Goal: Task Accomplishment & Management: Use online tool/utility

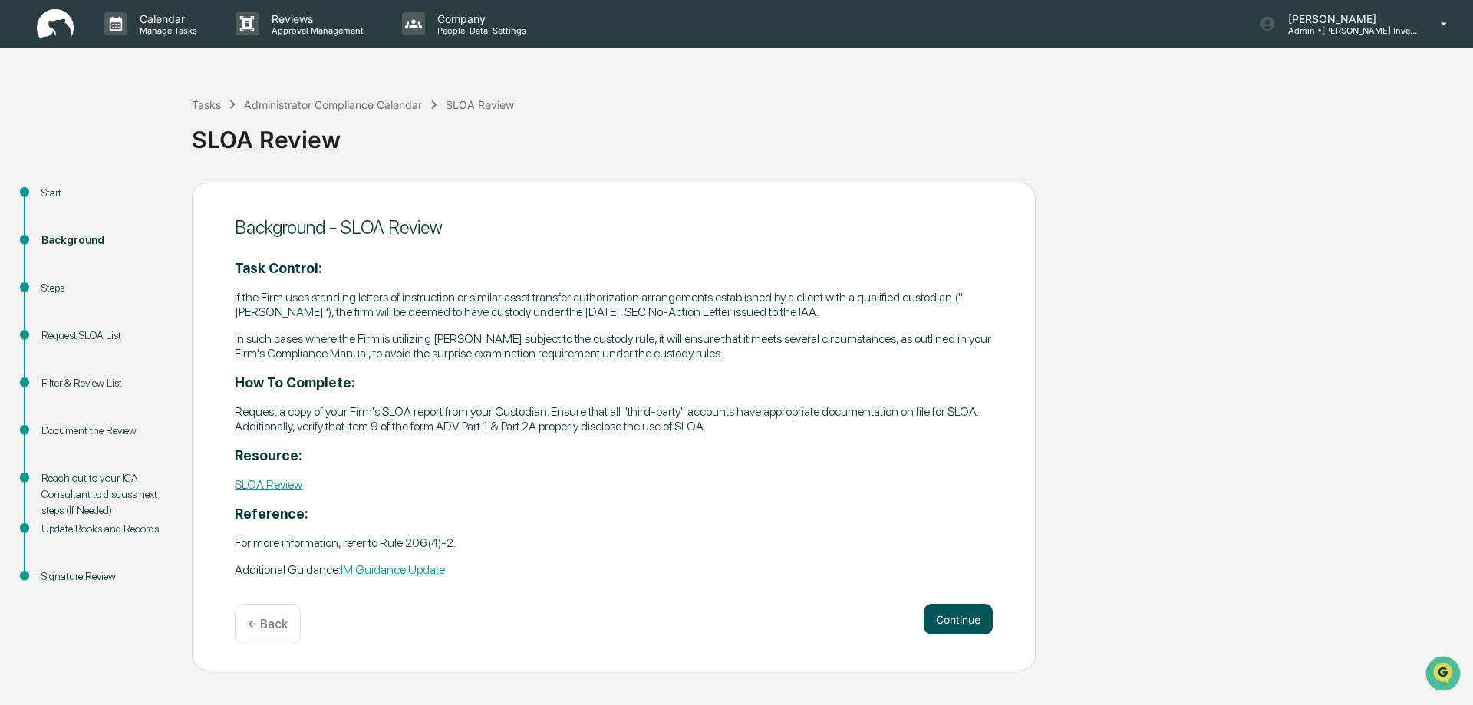
click at [951, 615] on button "Continue" at bounding box center [958, 619] width 69 height 31
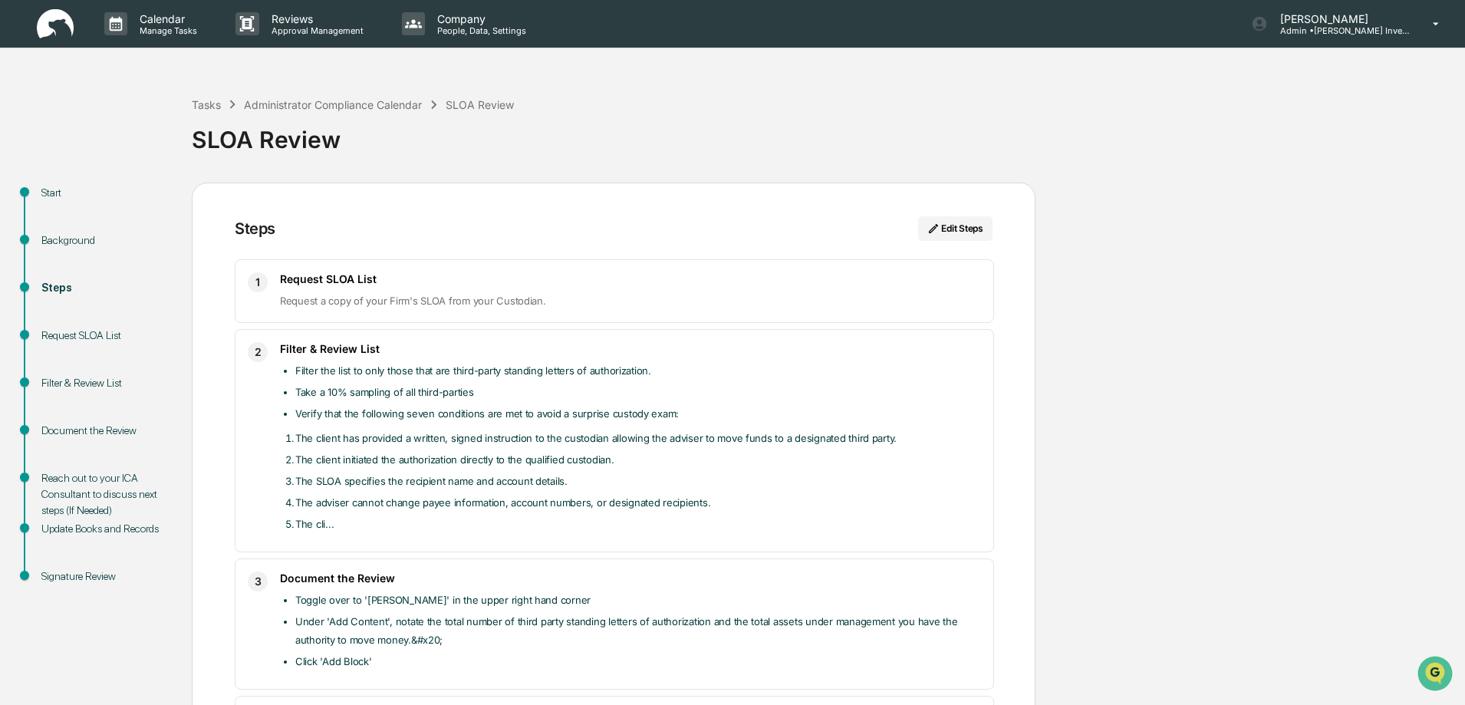
click at [72, 384] on div "Filter & Review List" at bounding box center [104, 383] width 126 height 16
click at [81, 328] on div "Request SLOA List" at bounding box center [104, 336] width 126 height 16
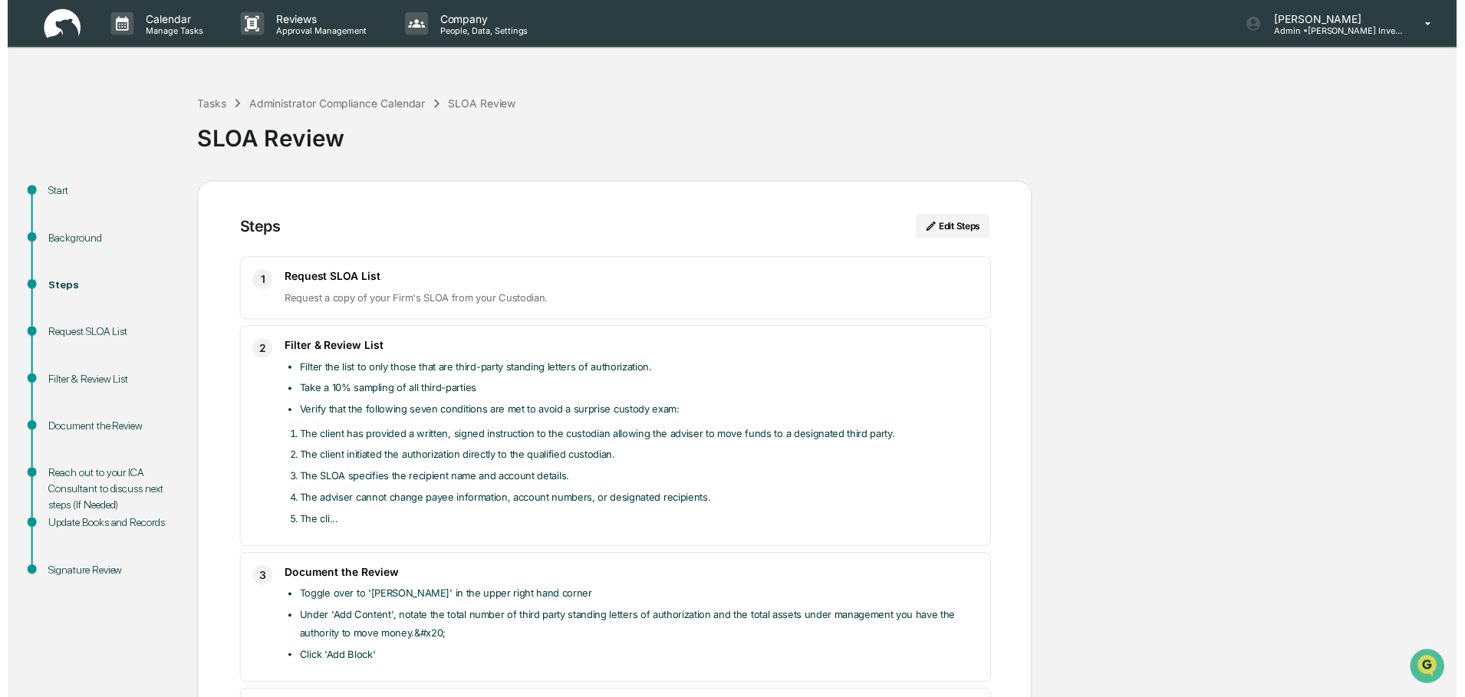
scroll to position [255, 0]
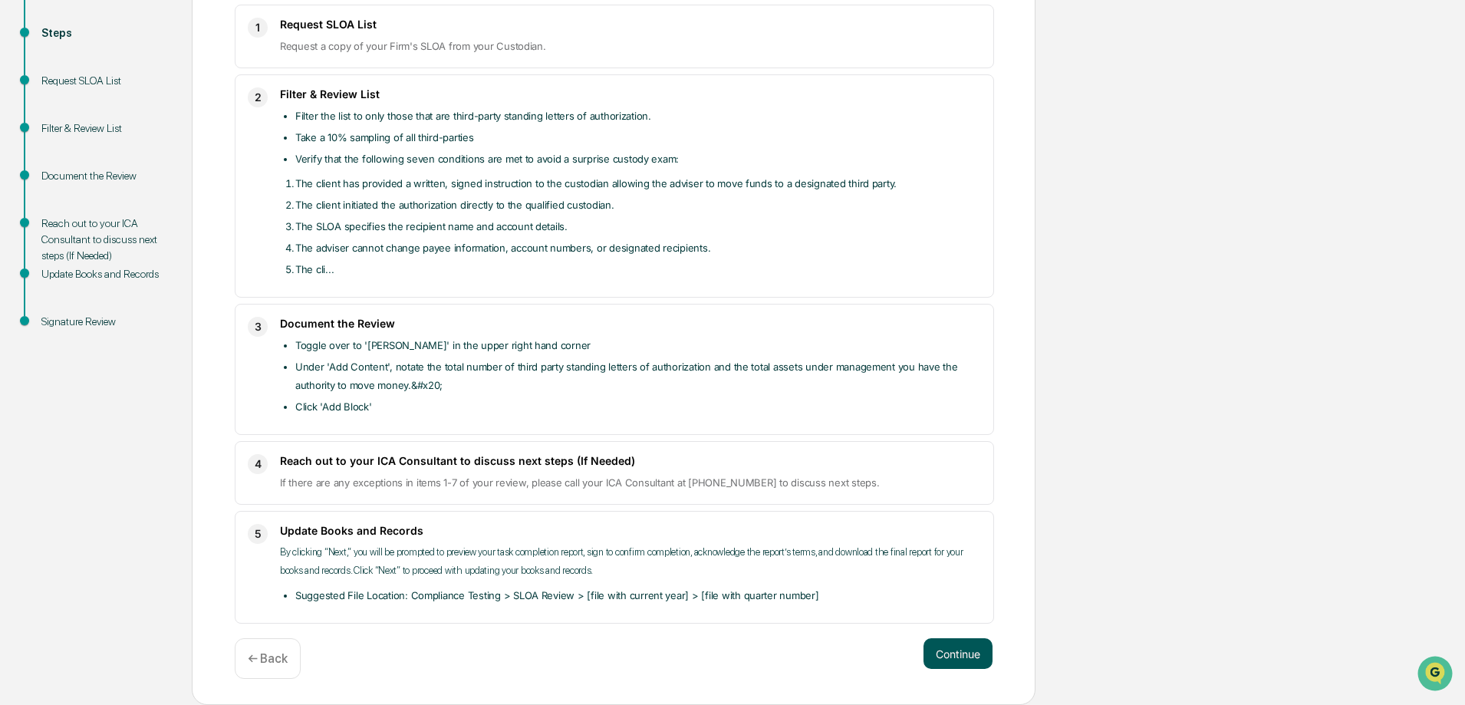
click at [964, 653] on button "Continue" at bounding box center [958, 653] width 69 height 31
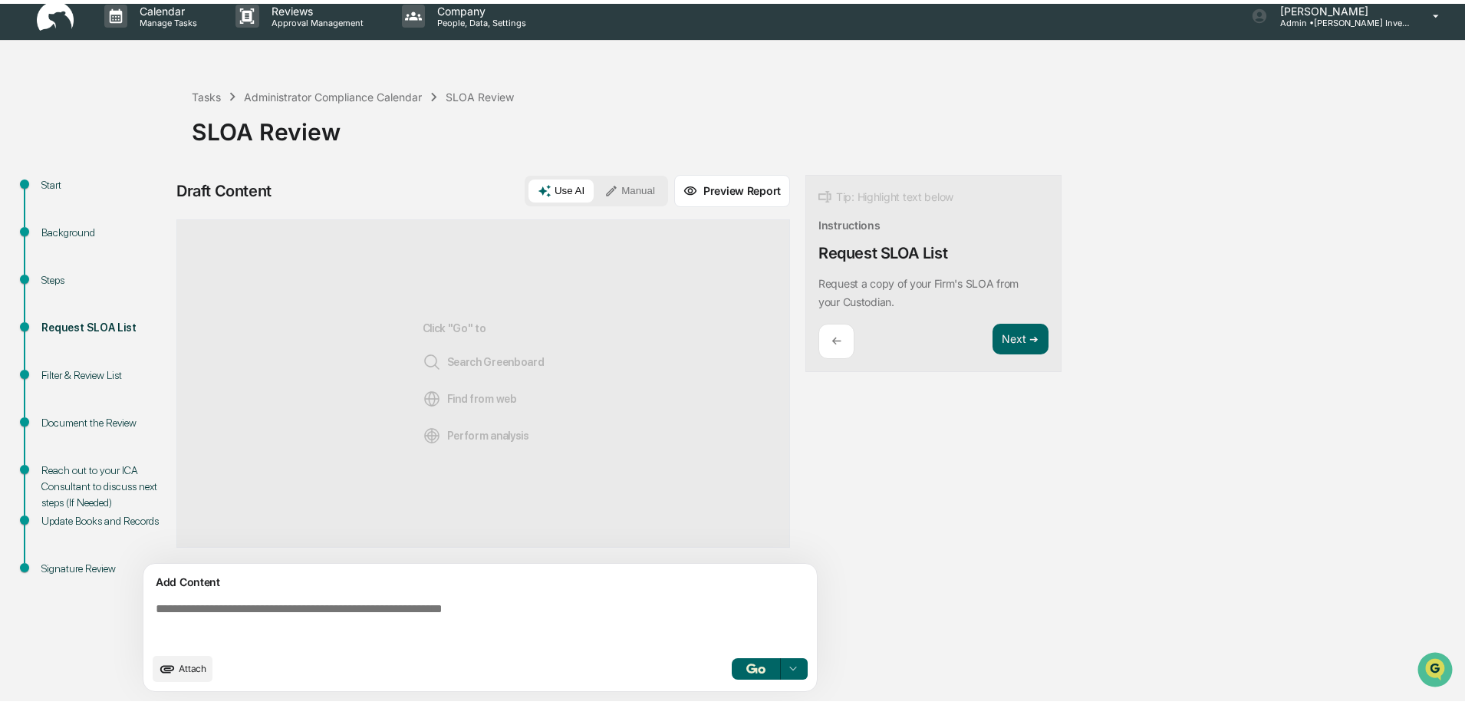
scroll to position [12, 0]
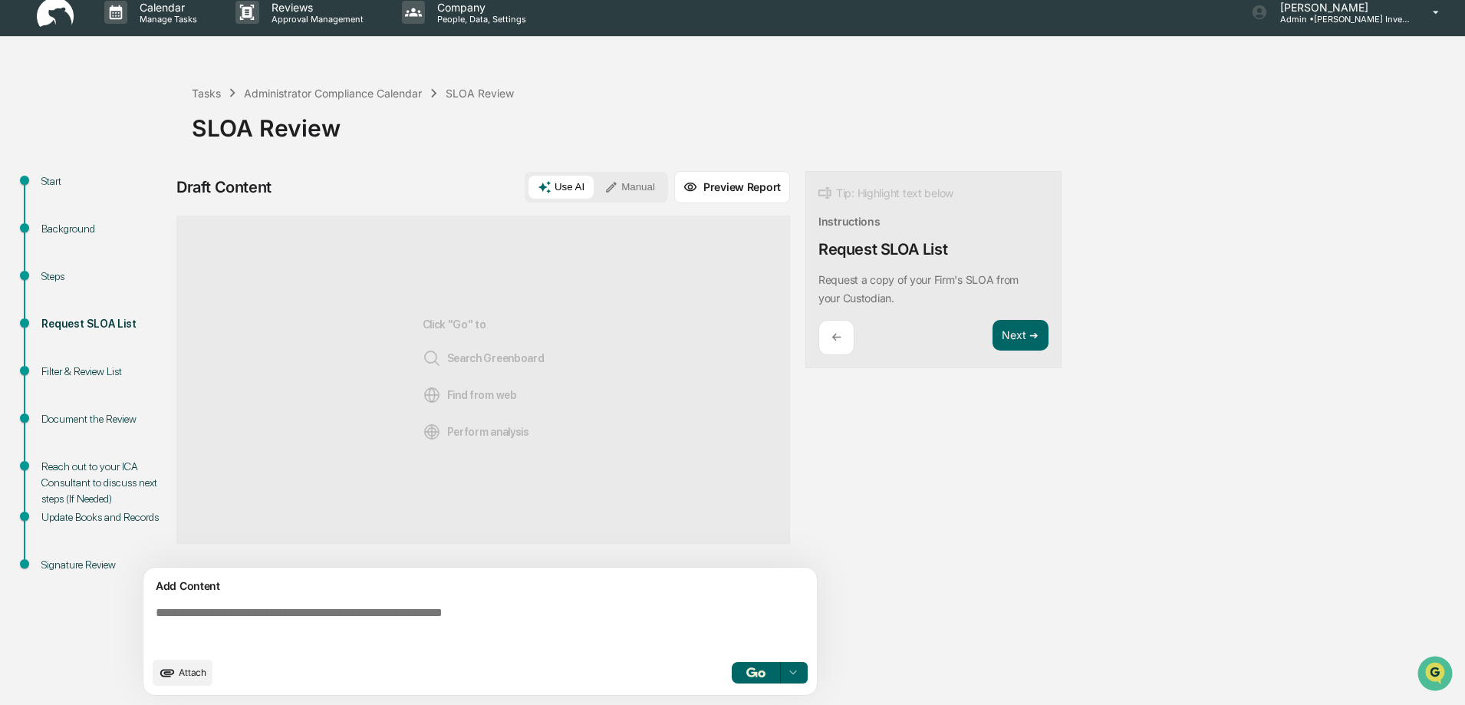
click at [190, 678] on span "Attach" at bounding box center [193, 673] width 28 height 12
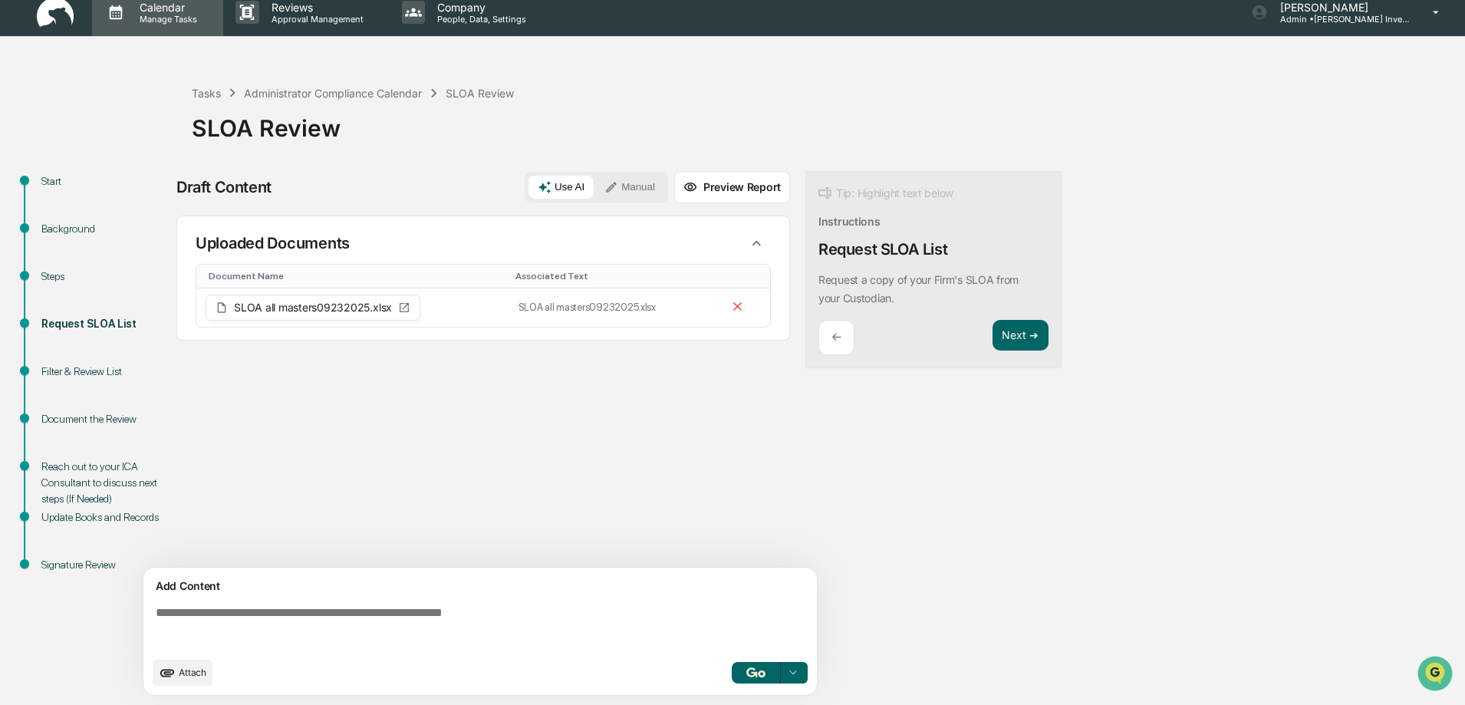
click at [150, 12] on p "Calendar" at bounding box center [165, 7] width 77 height 13
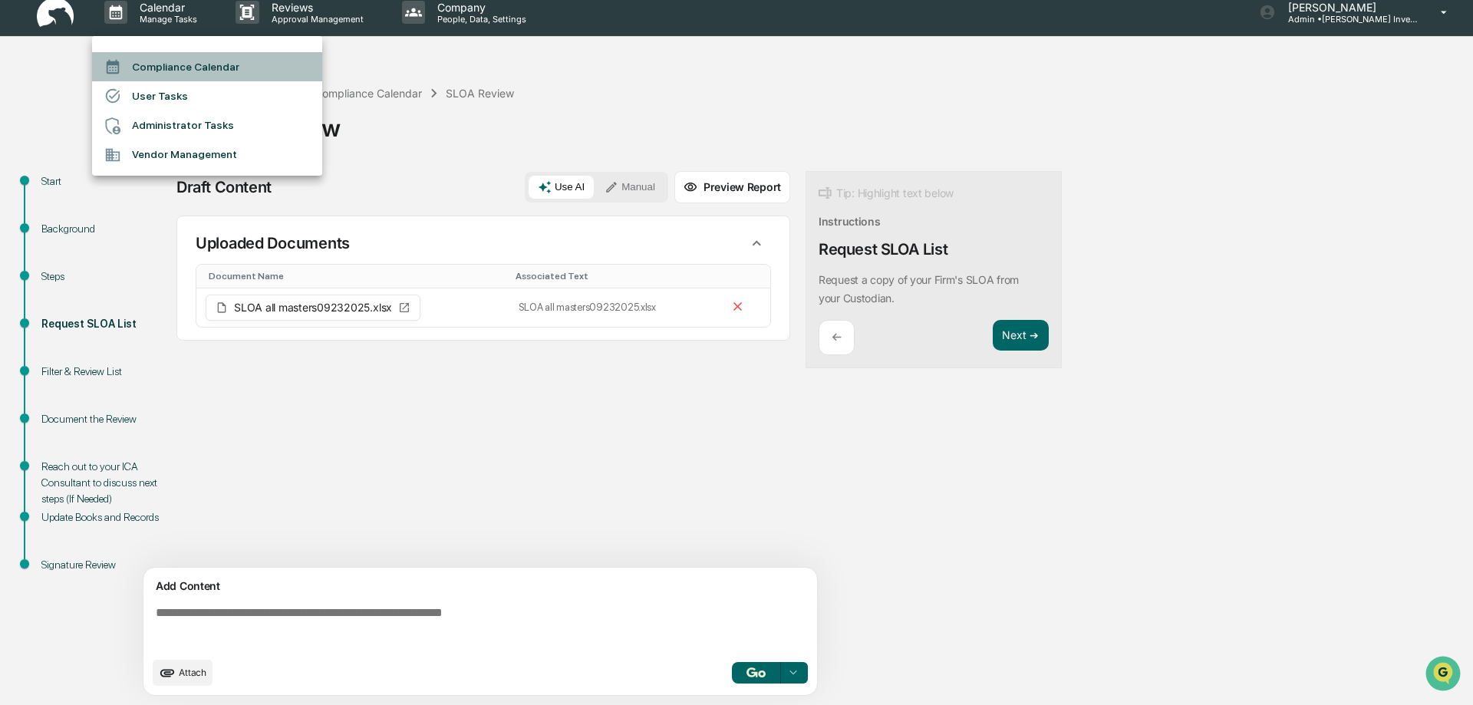
click at [169, 70] on li "Compliance Calendar" at bounding box center [207, 66] width 230 height 29
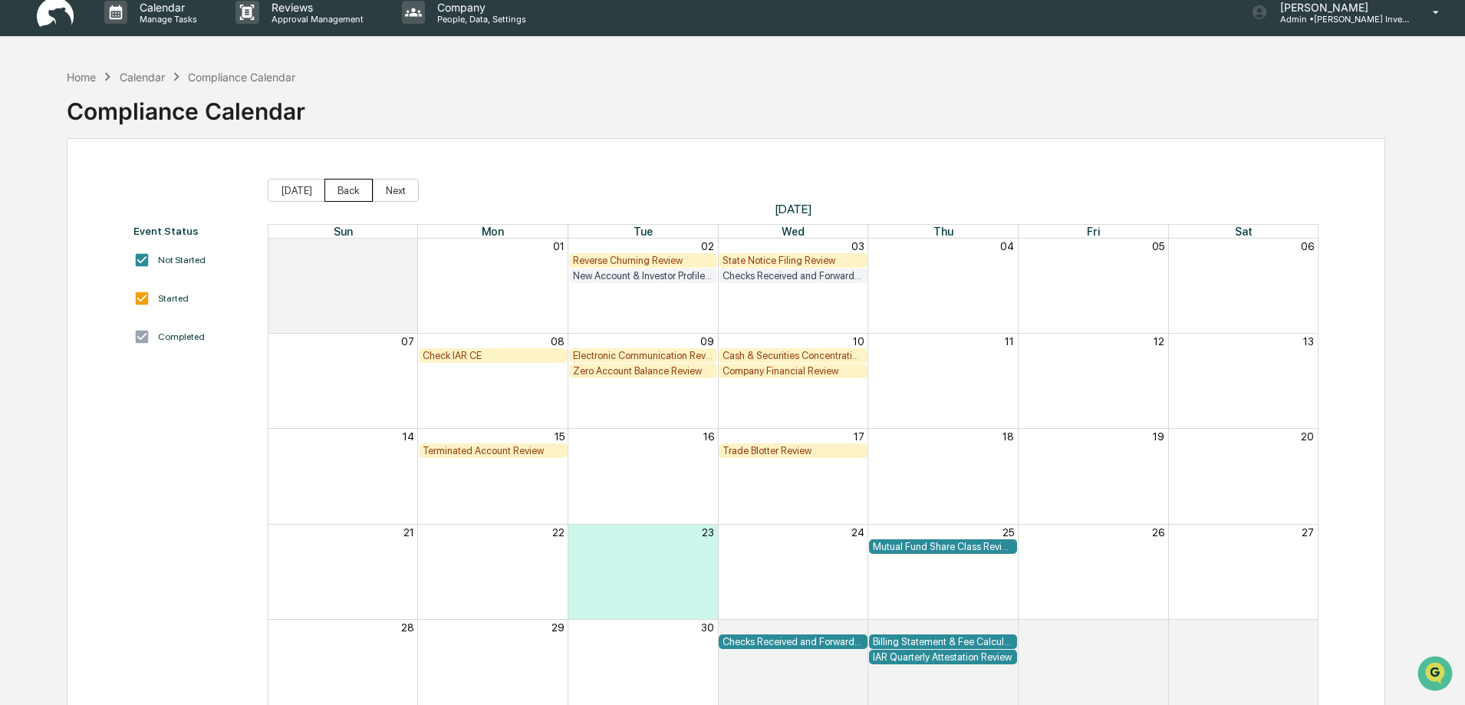
click at [335, 196] on button "Back" at bounding box center [349, 190] width 48 height 23
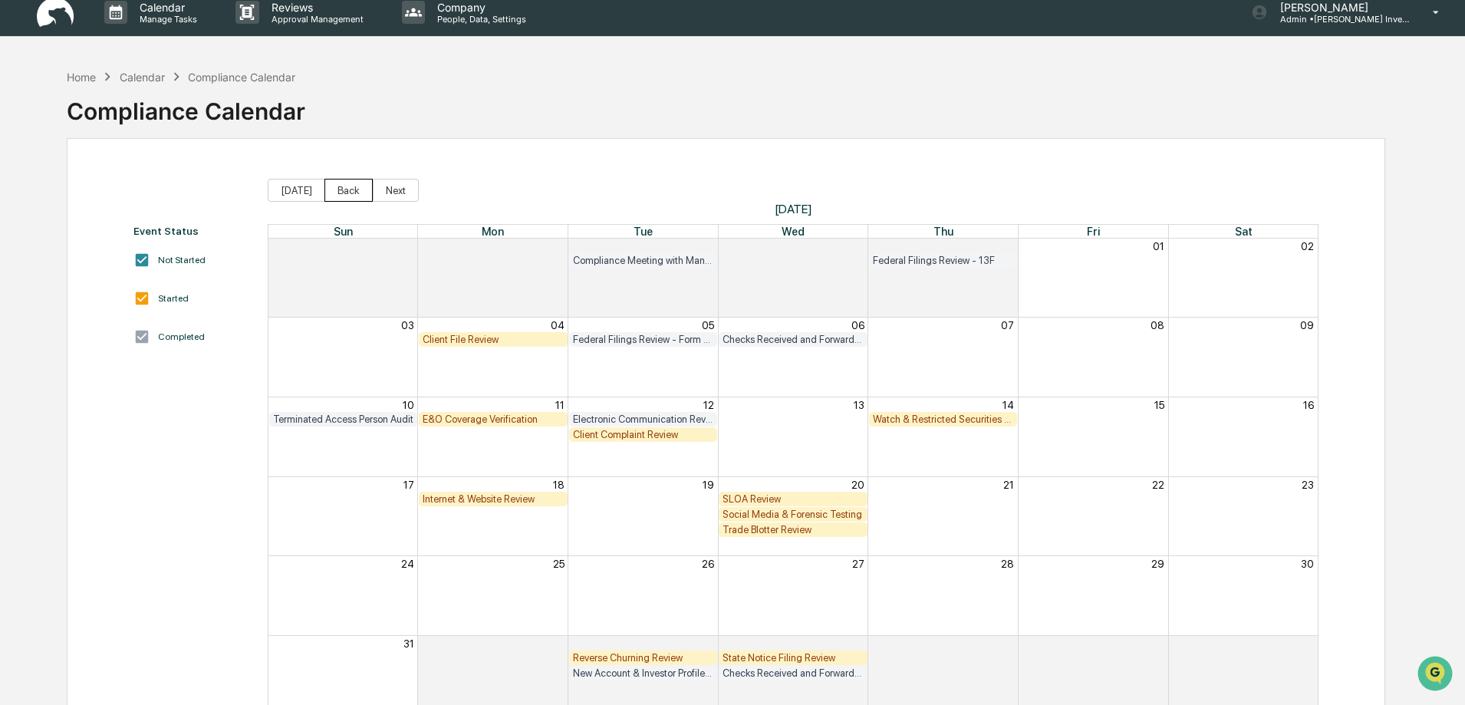
click at [335, 196] on button "Back" at bounding box center [349, 190] width 48 height 23
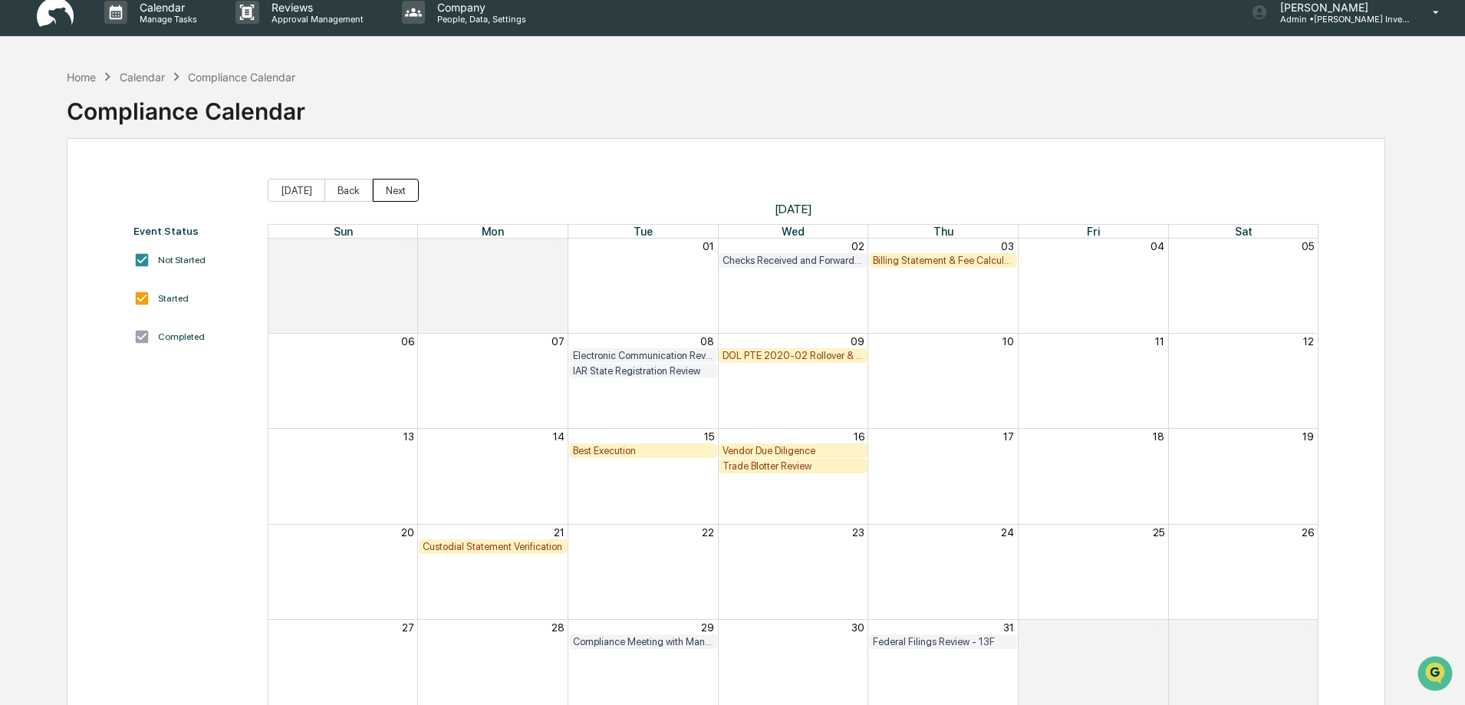
click at [395, 194] on button "Next" at bounding box center [396, 190] width 46 height 23
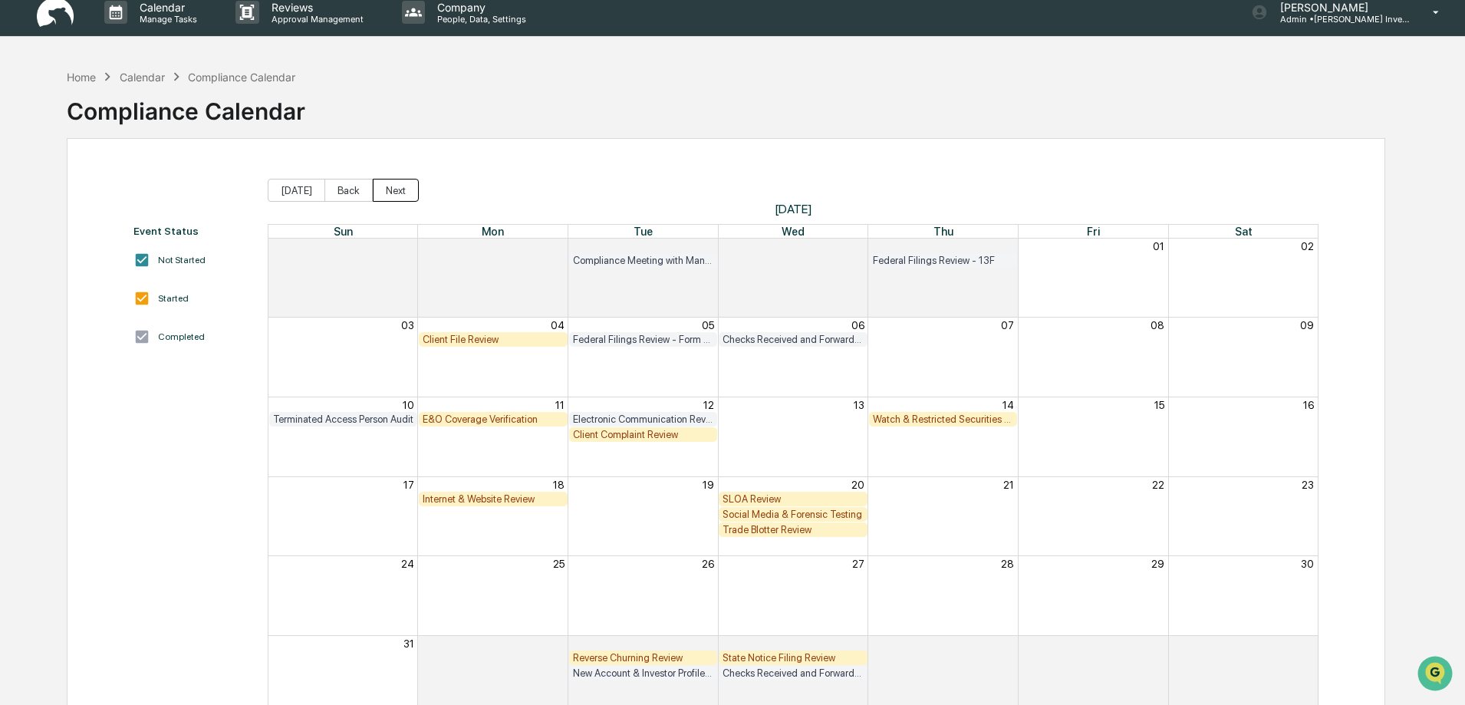
click at [402, 193] on button "Next" at bounding box center [396, 190] width 46 height 23
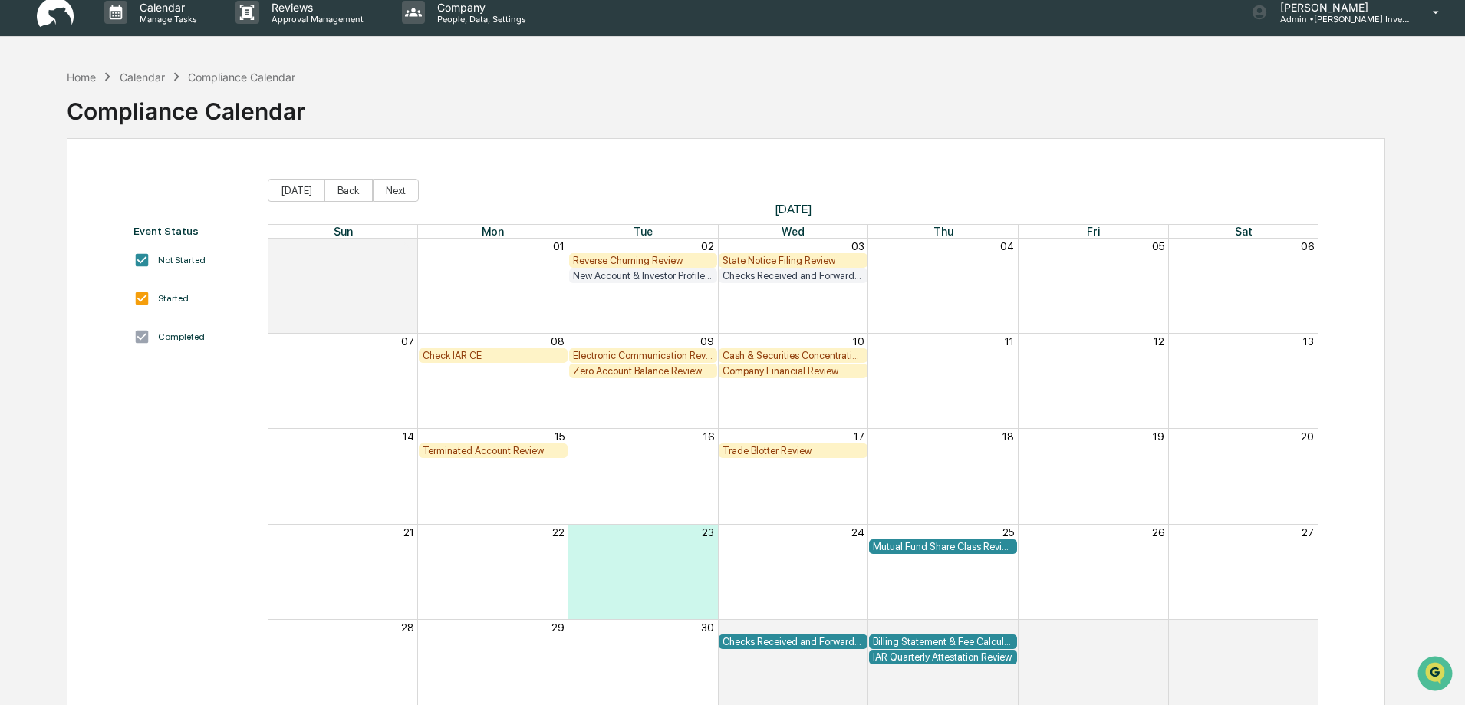
click at [781, 259] on div "State Notice Filing Review" at bounding box center [793, 261] width 141 height 12
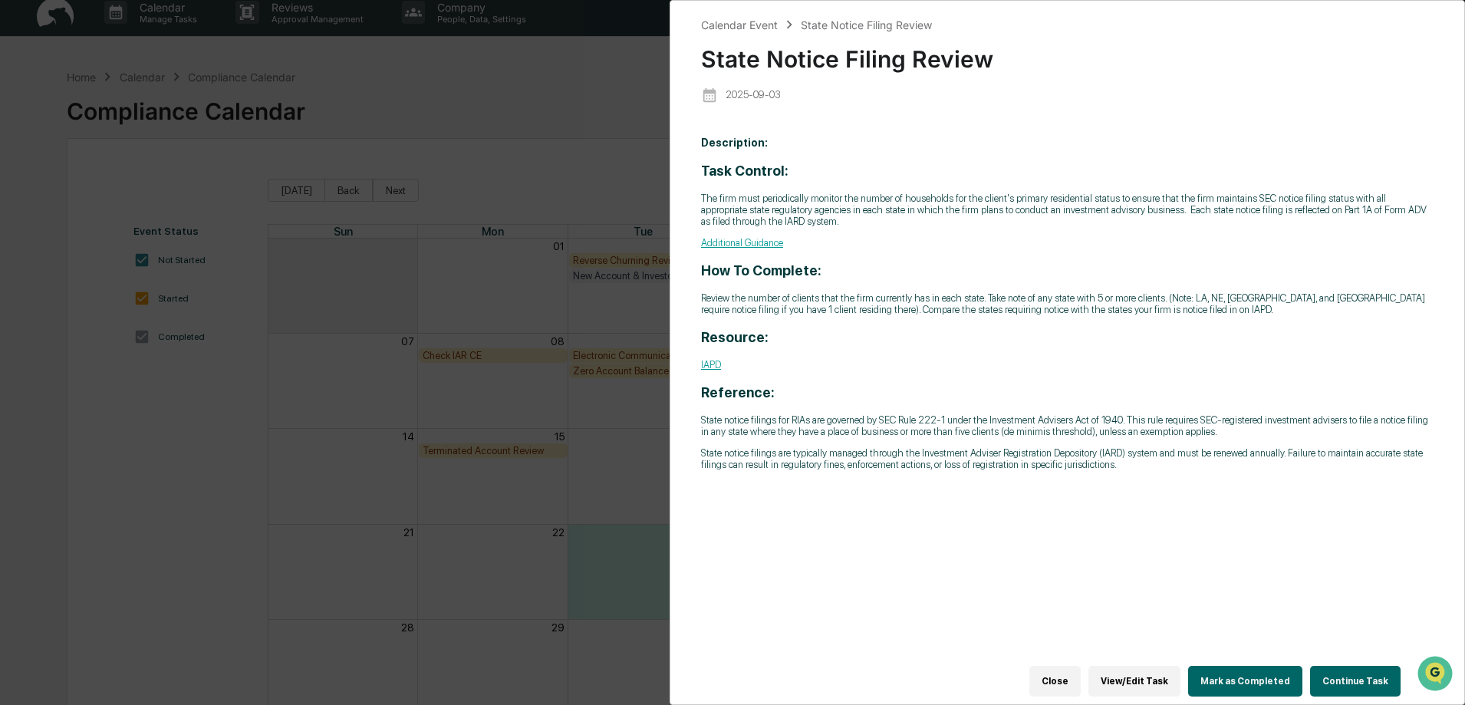
click at [1362, 674] on button "Continue Task" at bounding box center [1355, 681] width 91 height 31
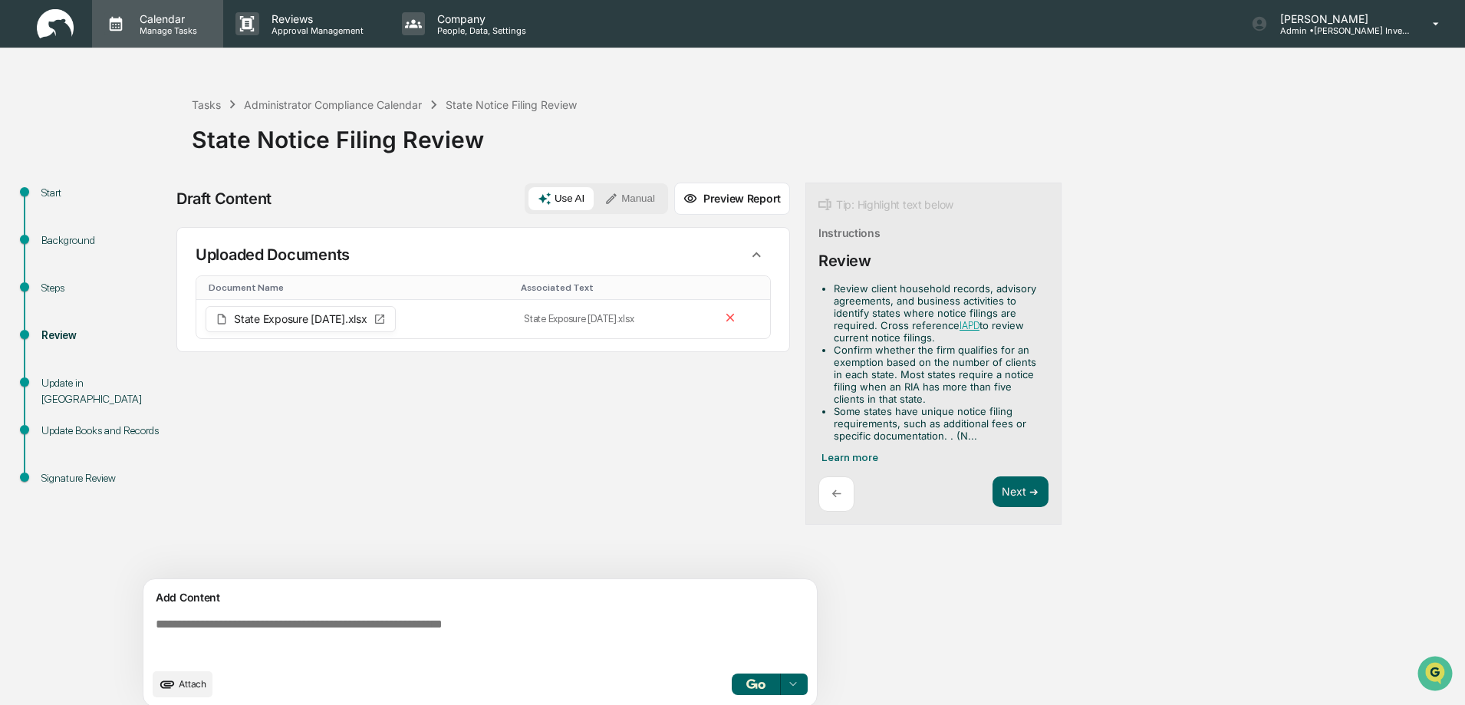
click at [138, 10] on div "Calendar Manage Tasks" at bounding box center [157, 24] width 131 height 48
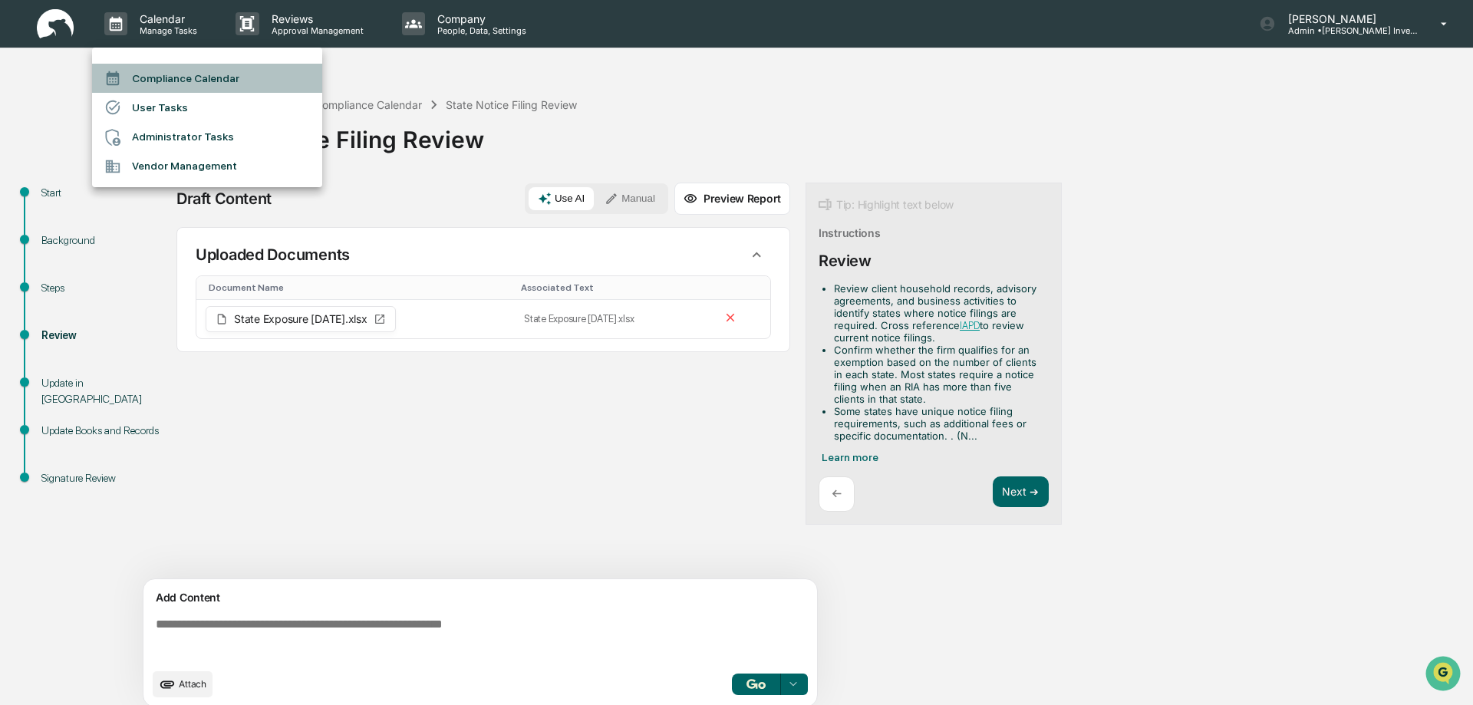
click at [191, 83] on li "Compliance Calendar" at bounding box center [207, 78] width 230 height 29
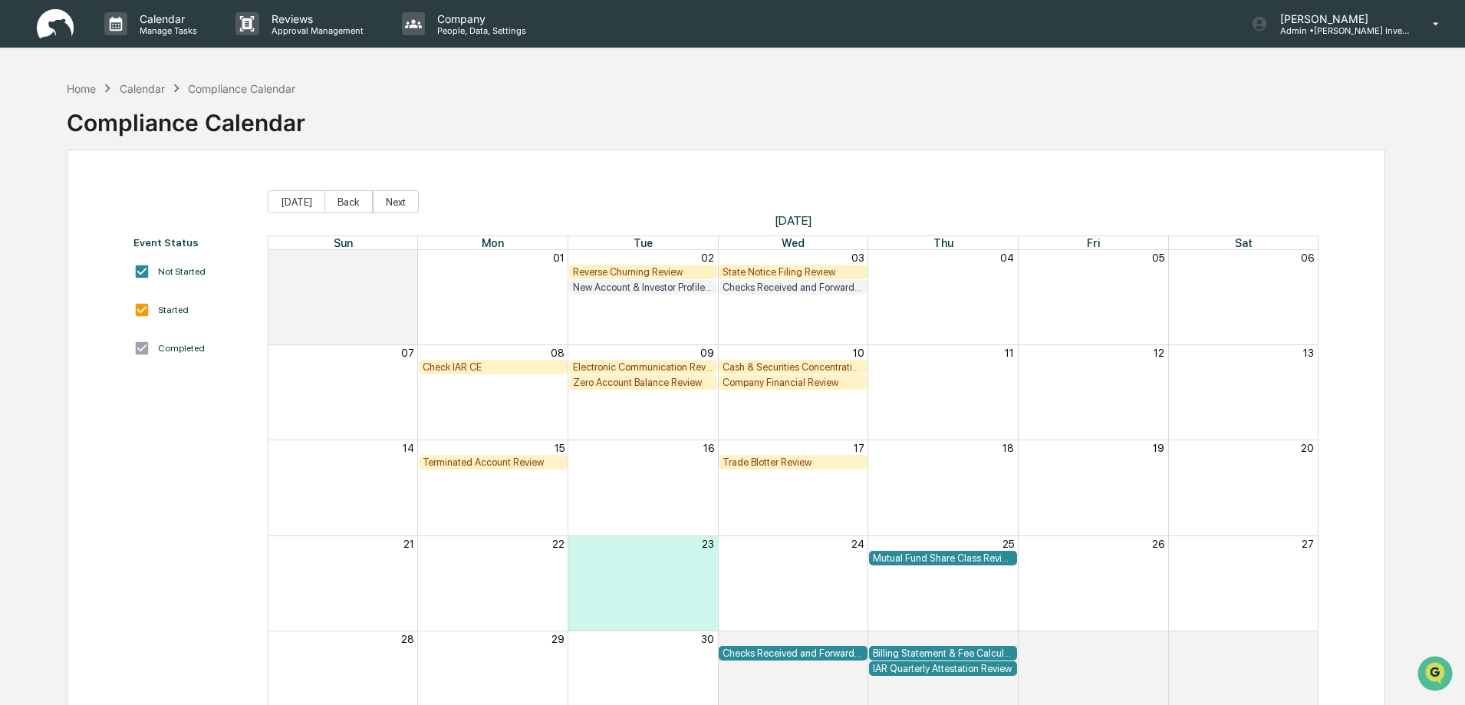
click at [772, 464] on div "Trade Blotter Review" at bounding box center [793, 463] width 141 height 12
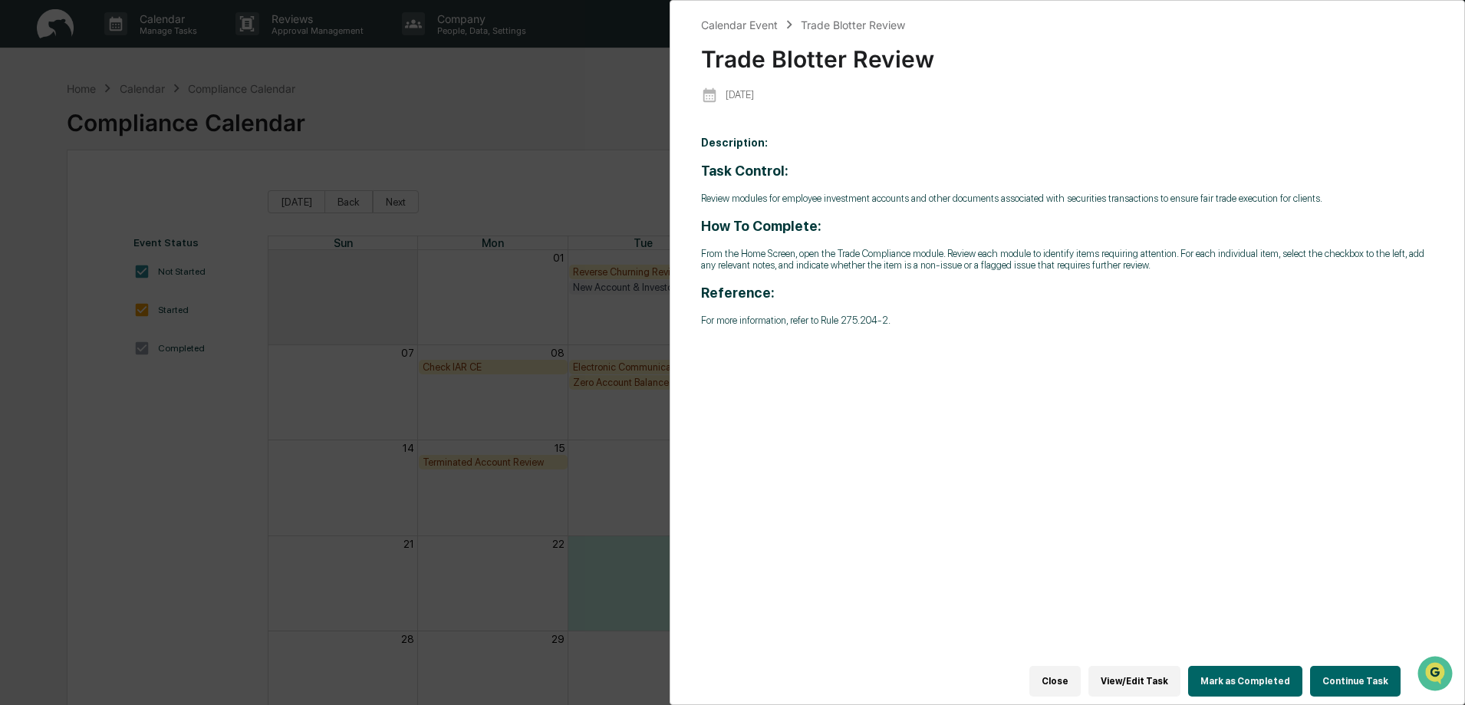
click at [1361, 676] on button "Continue Task" at bounding box center [1355, 681] width 91 height 31
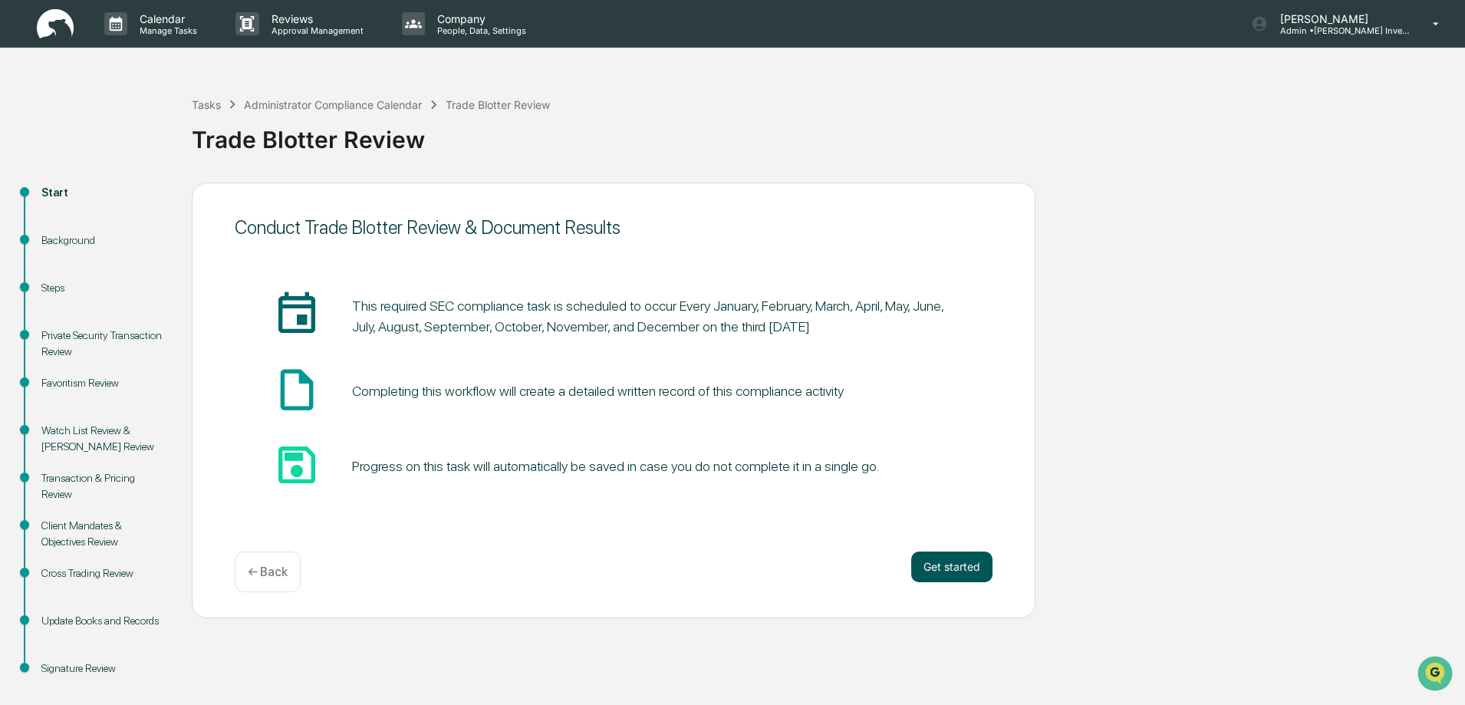
click at [974, 570] on button "Get started" at bounding box center [951, 567] width 81 height 31
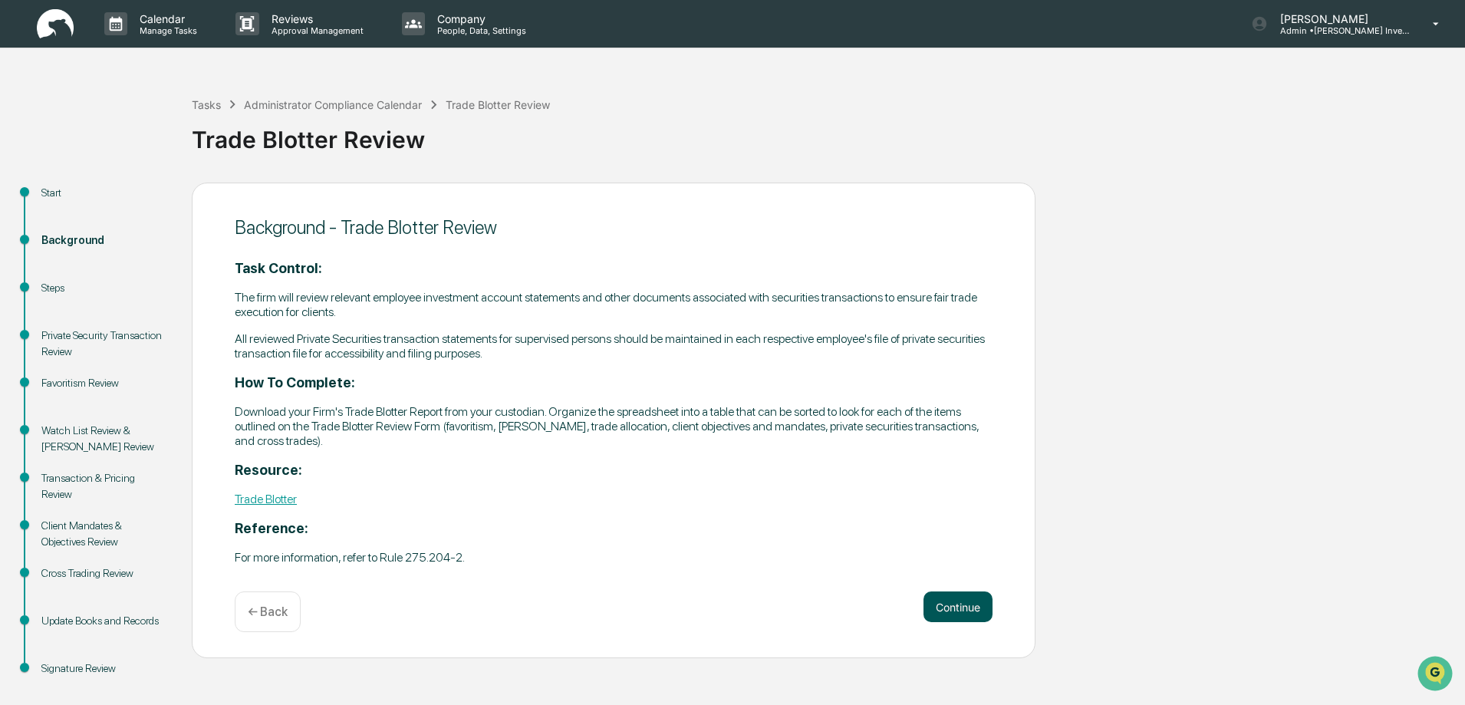
click at [967, 606] on button "Continue" at bounding box center [958, 607] width 69 height 31
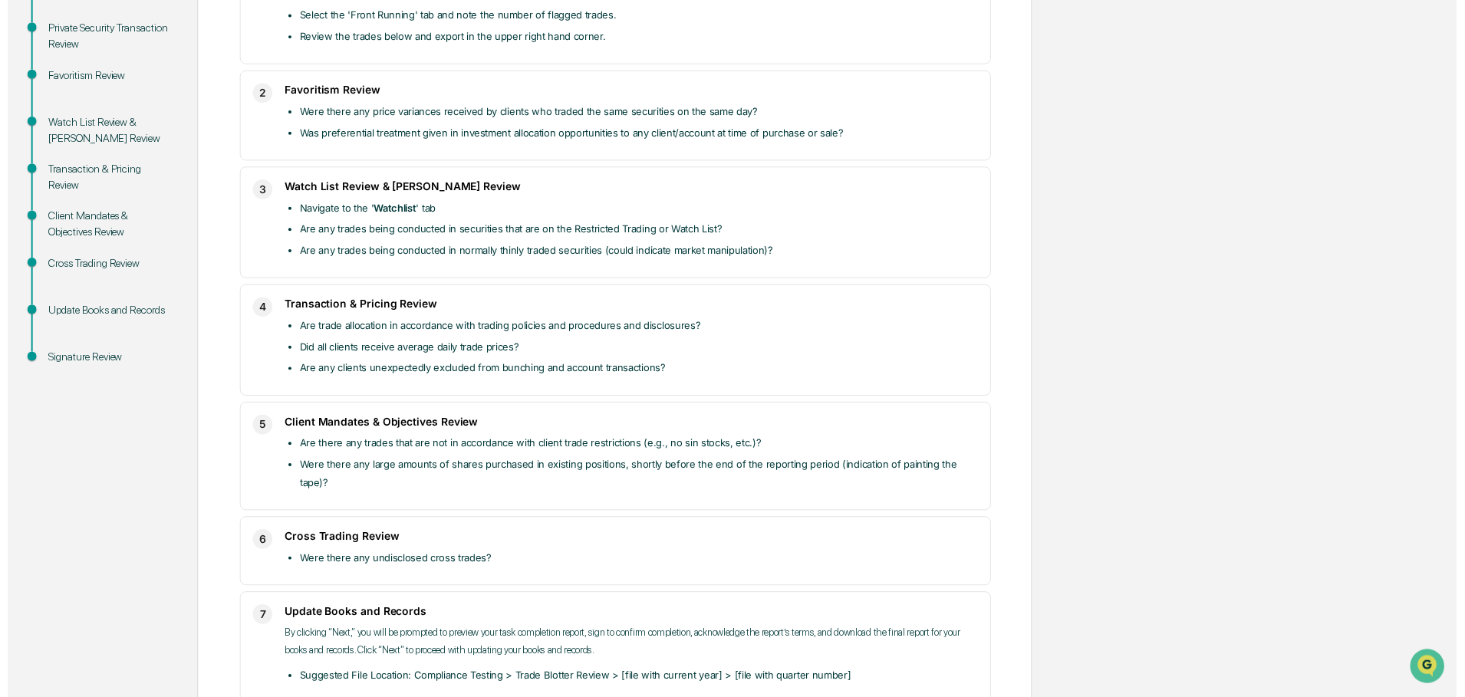
scroll to position [384, 0]
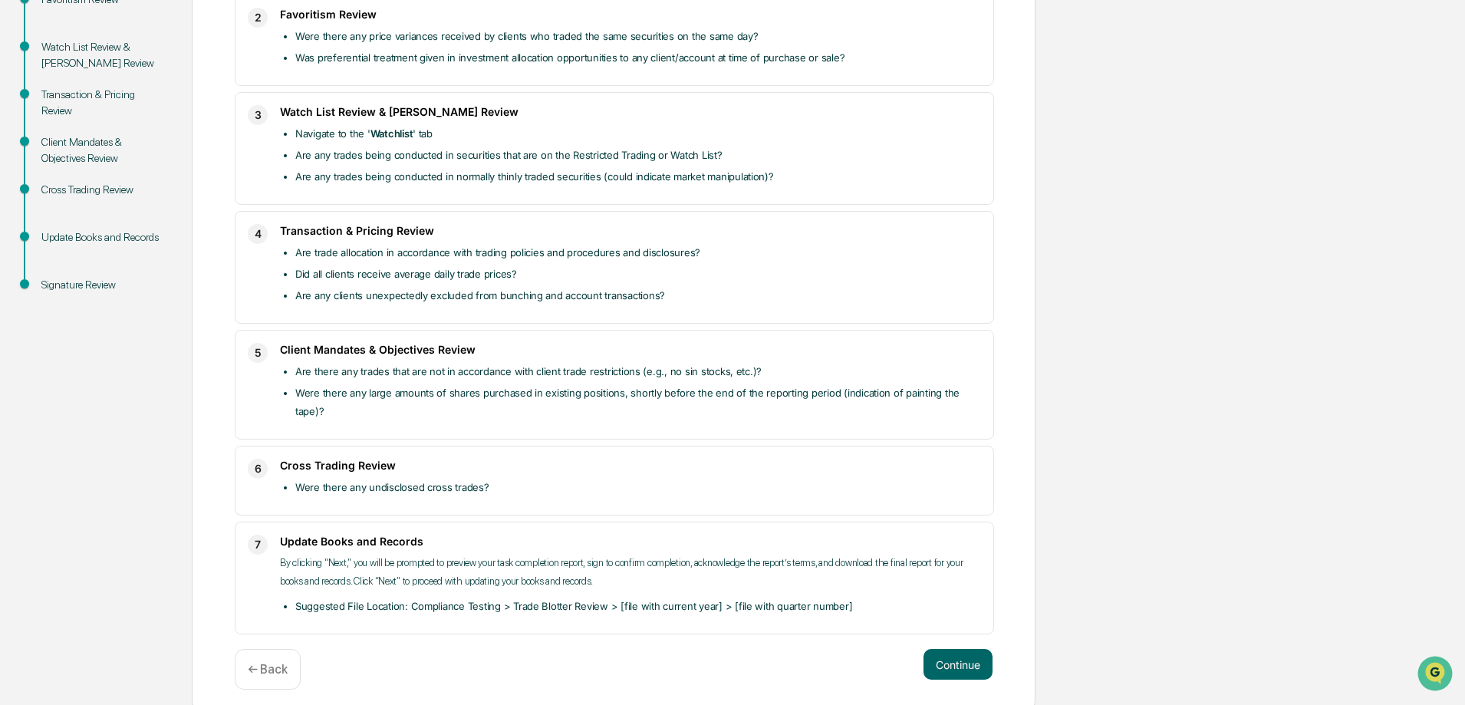
click at [964, 681] on div "Continue ← Back" at bounding box center [614, 669] width 758 height 41
click at [966, 671] on button "Continue" at bounding box center [958, 664] width 69 height 31
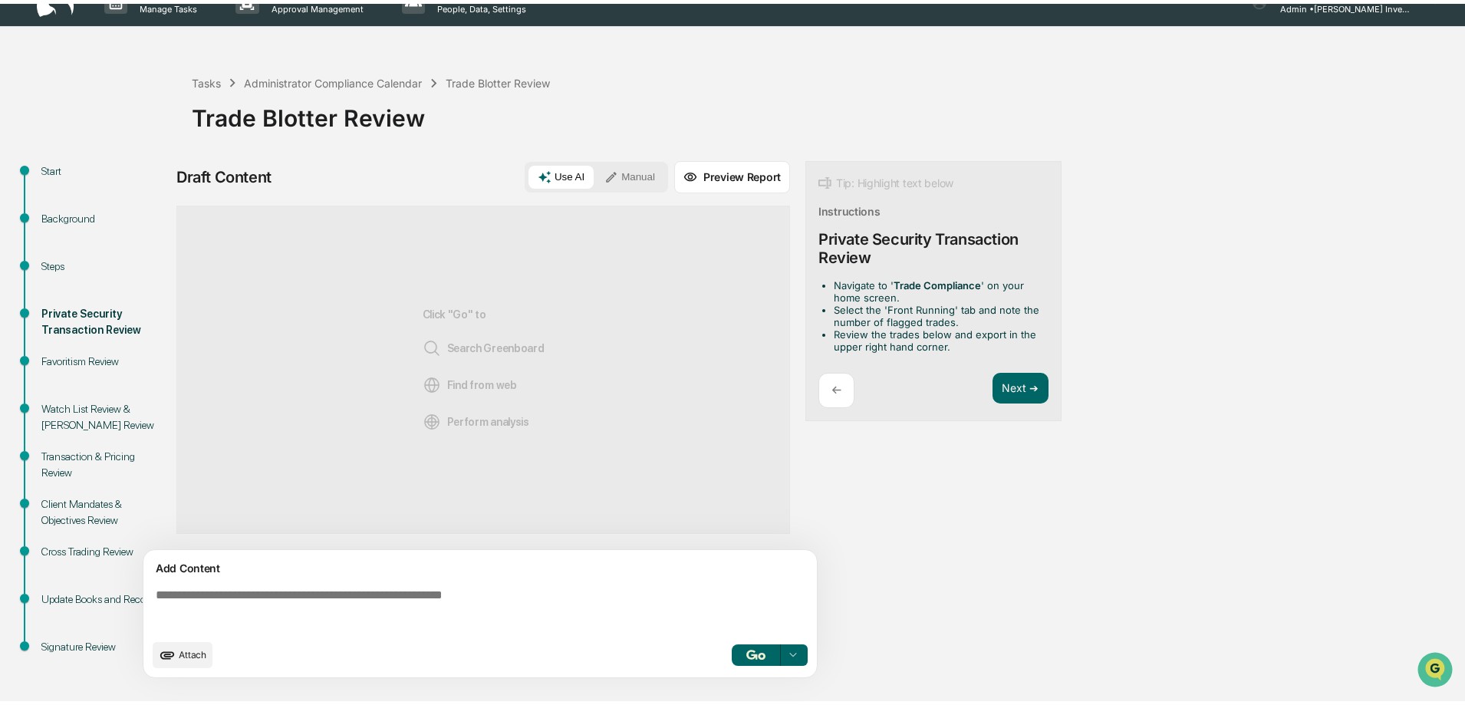
scroll to position [18, 0]
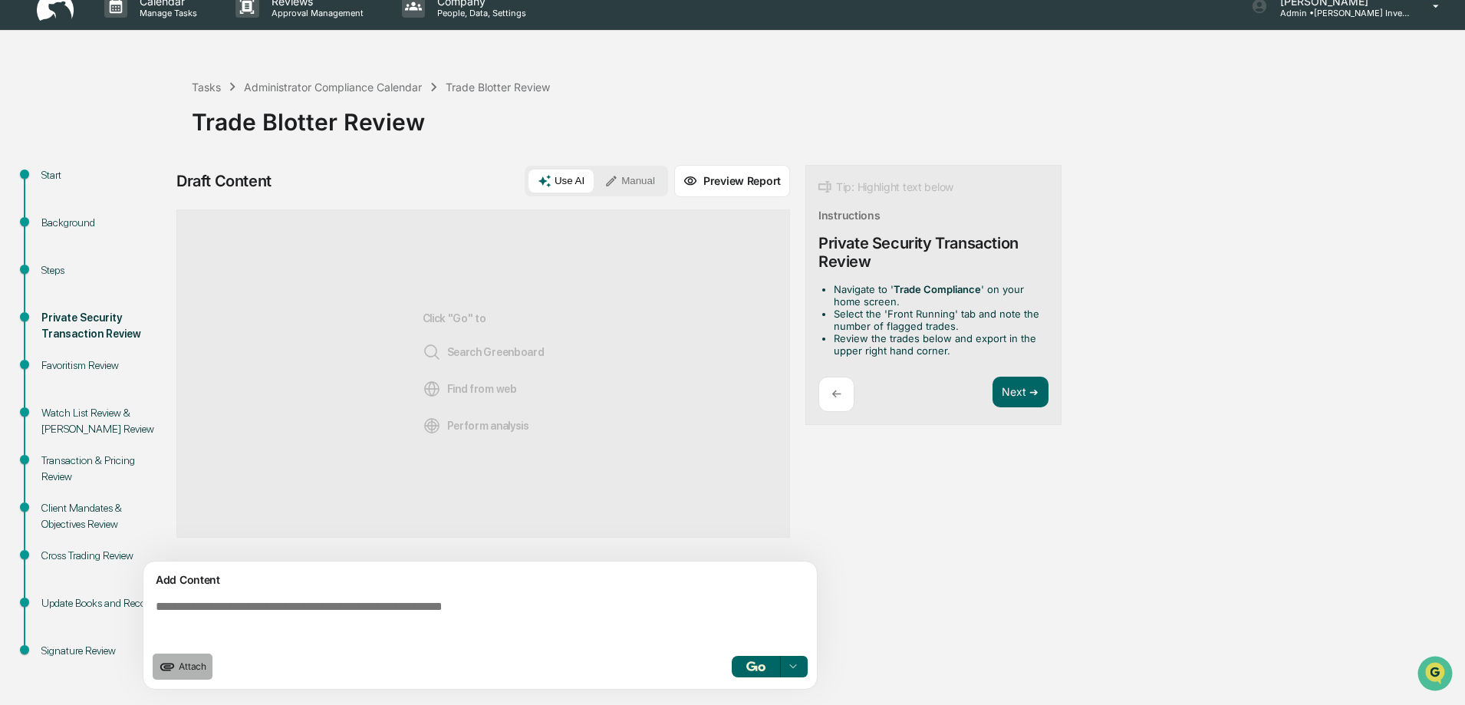
click at [186, 670] on span "Attach" at bounding box center [193, 667] width 28 height 12
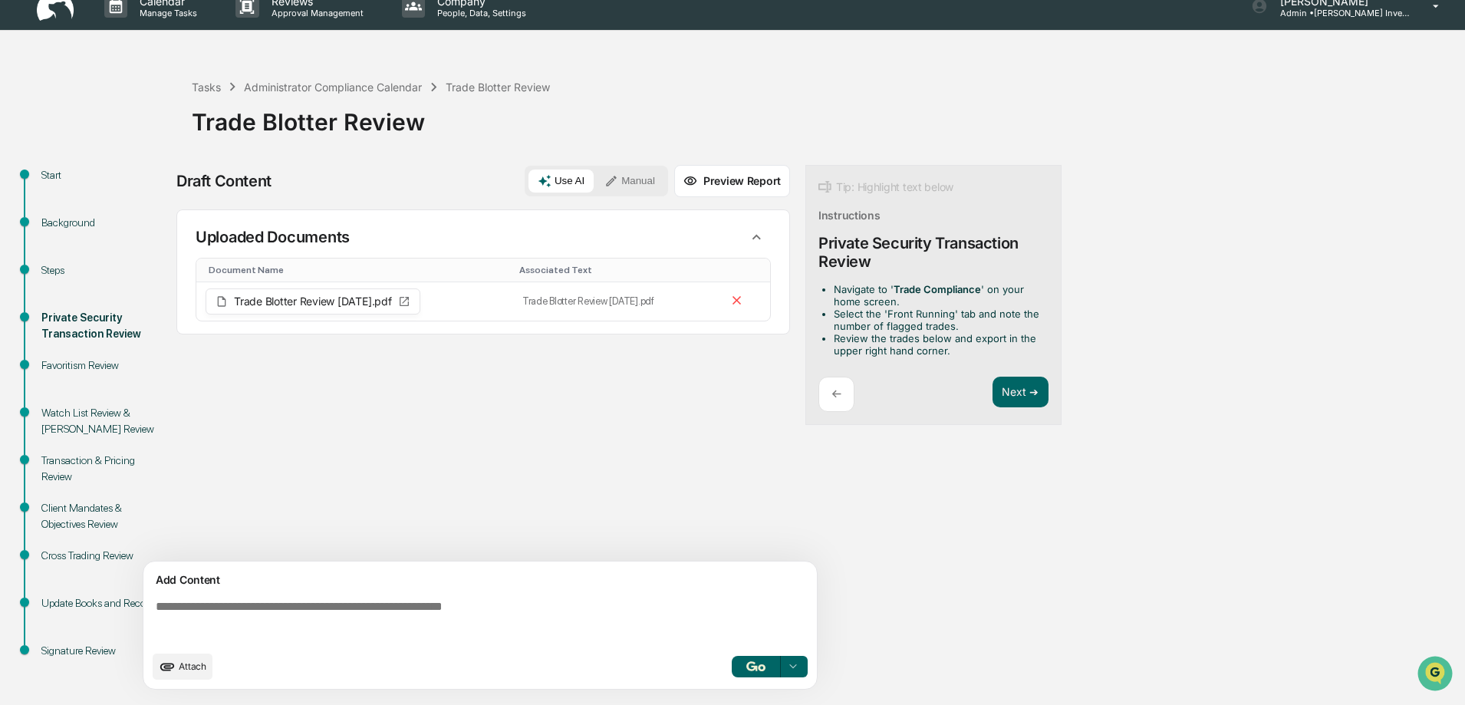
click at [625, 173] on button "Manual" at bounding box center [629, 181] width 69 height 23
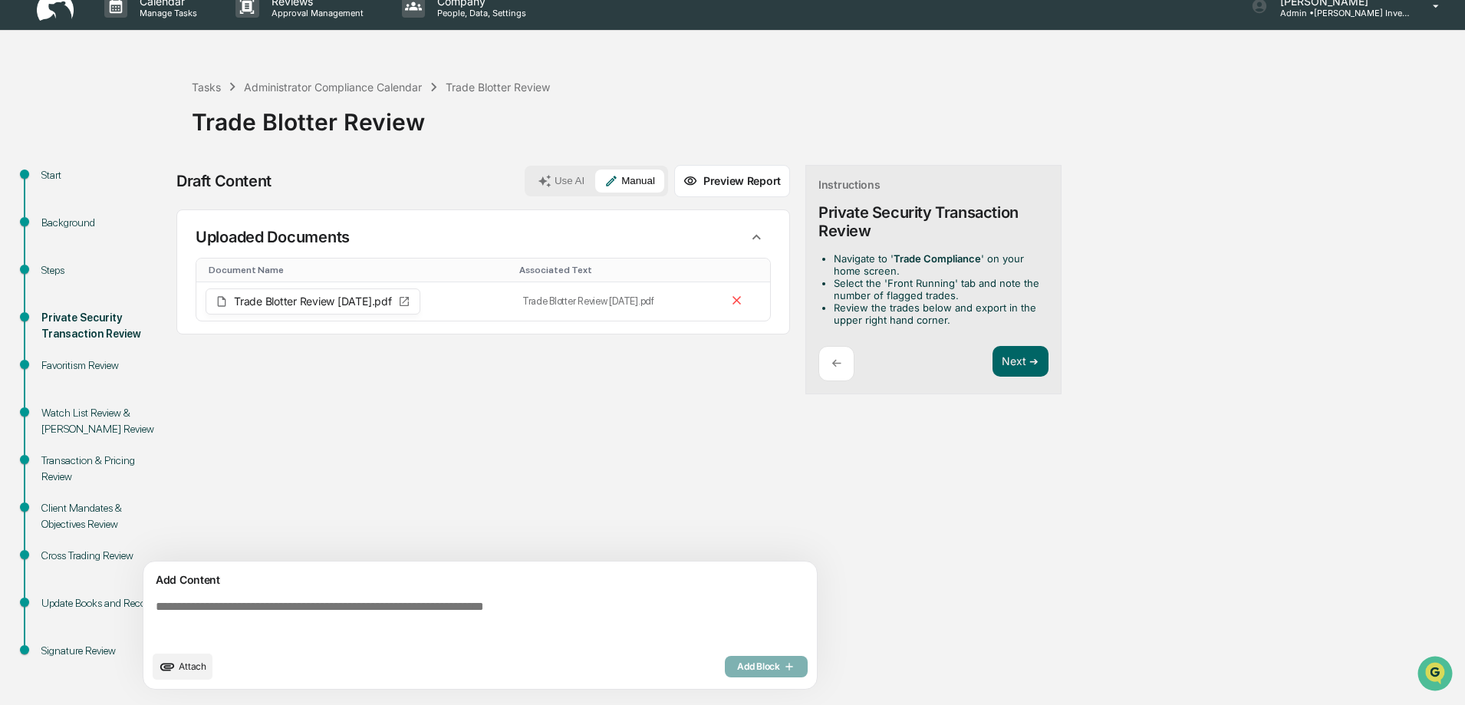
click at [194, 604] on textarea at bounding box center [483, 621] width 667 height 55
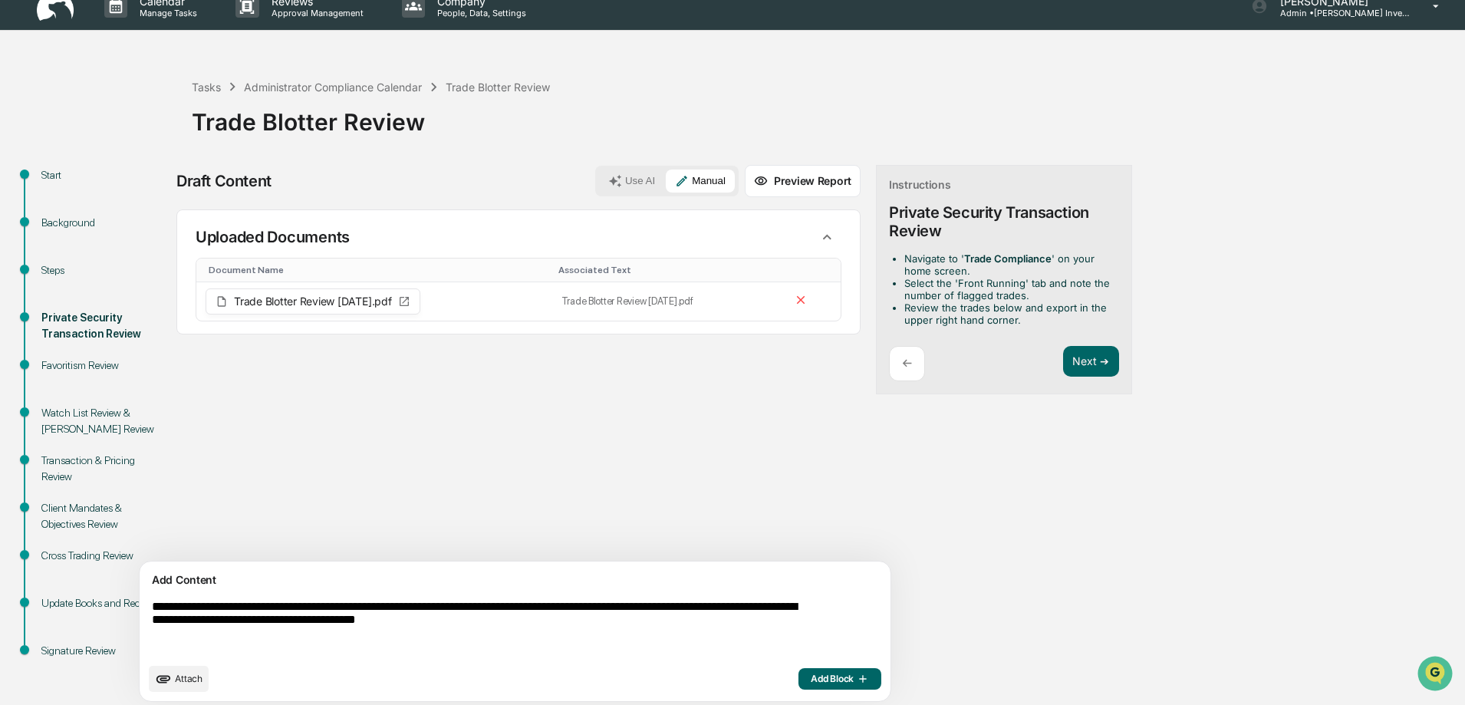
drag, startPoint x: 539, startPoint y: 624, endPoint x: 603, endPoint y: 626, distance: 63.7
click at [603, 626] on textarea "**********" at bounding box center [479, 628] width 667 height 68
type textarea "**********"
click at [811, 673] on span "Add Block" at bounding box center [840, 679] width 58 height 12
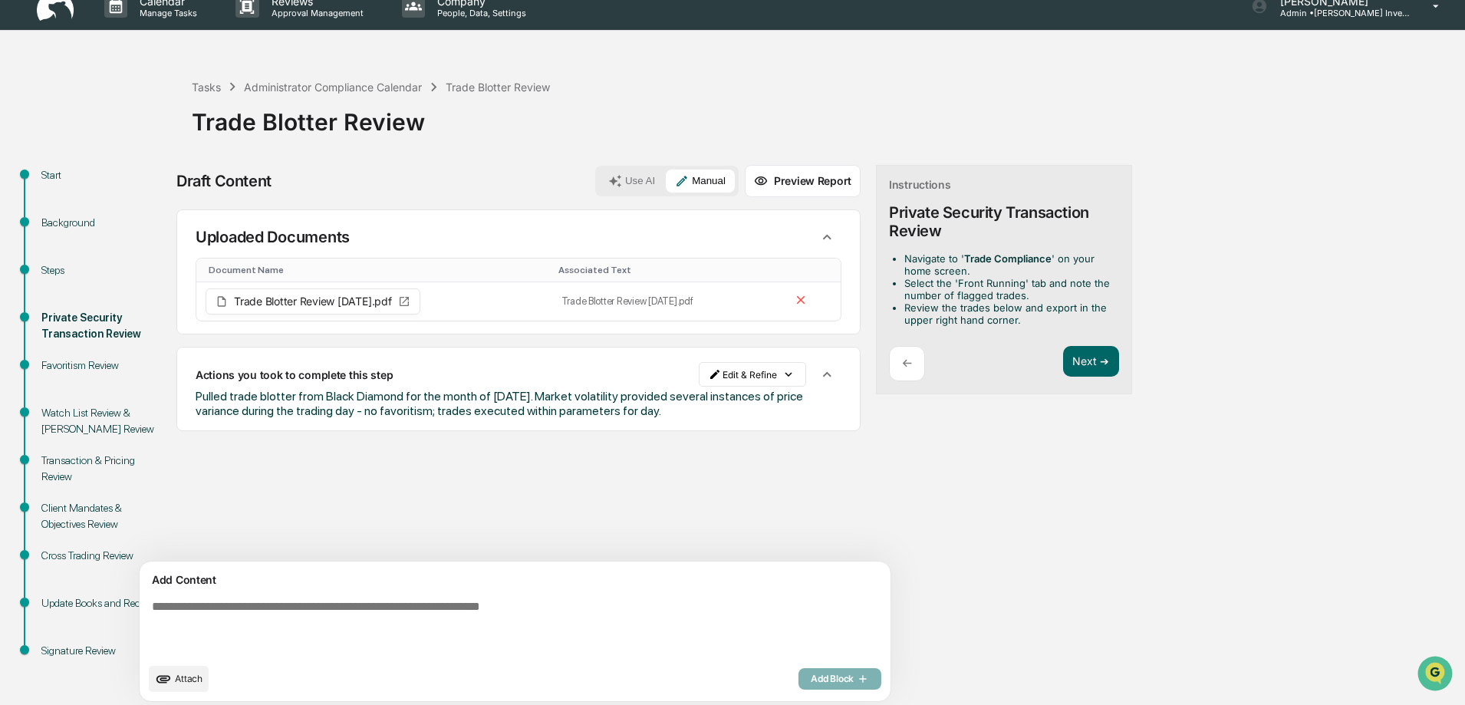
scroll to position [0, 0]
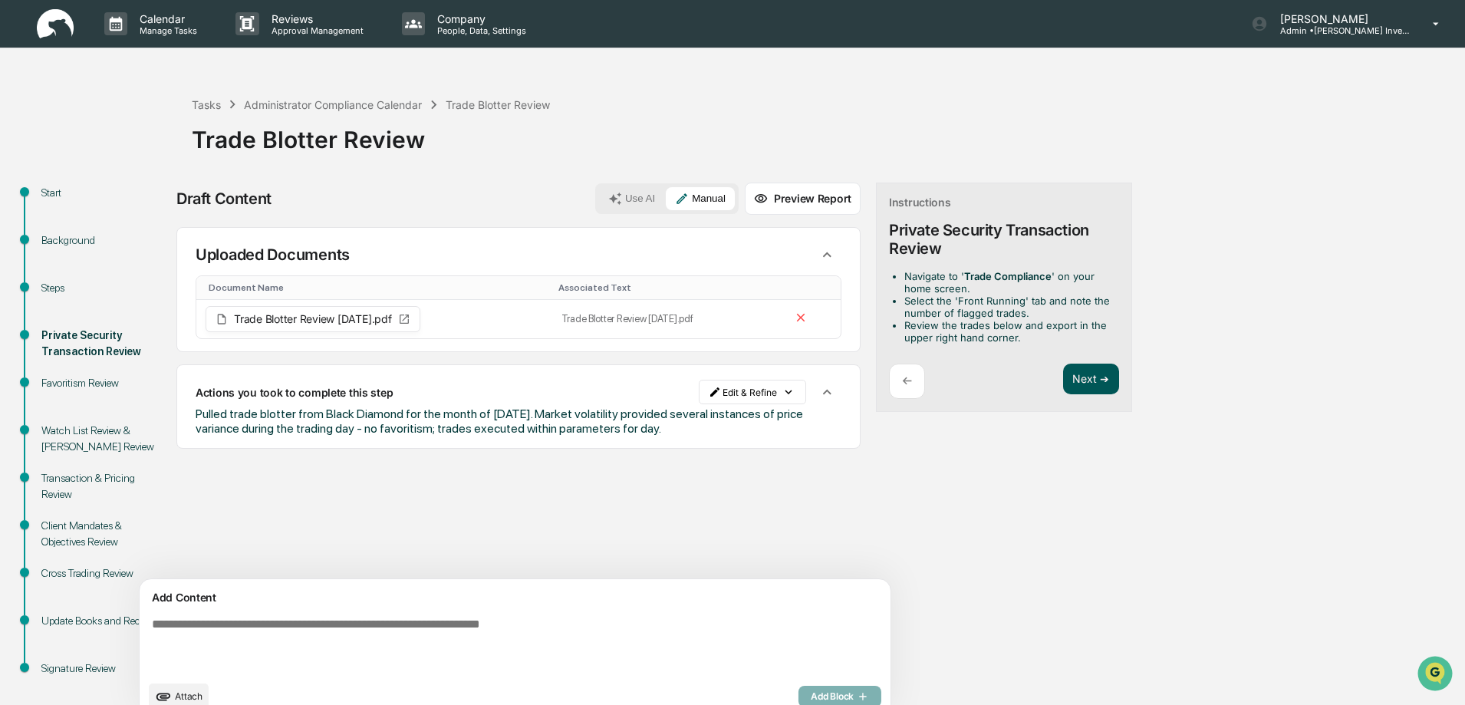
click at [1063, 386] on button "Next ➔" at bounding box center [1091, 379] width 56 height 31
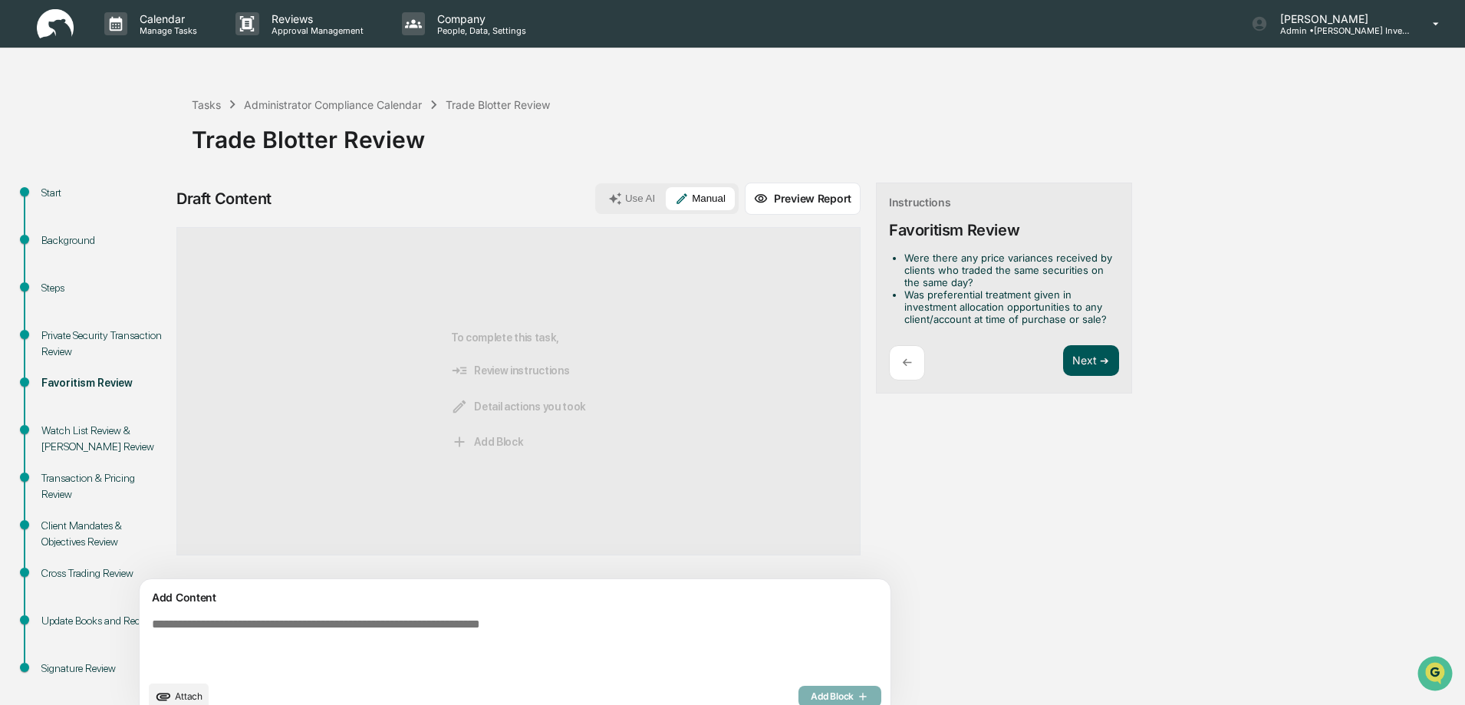
click at [1063, 368] on button "Next ➔" at bounding box center [1091, 360] width 56 height 31
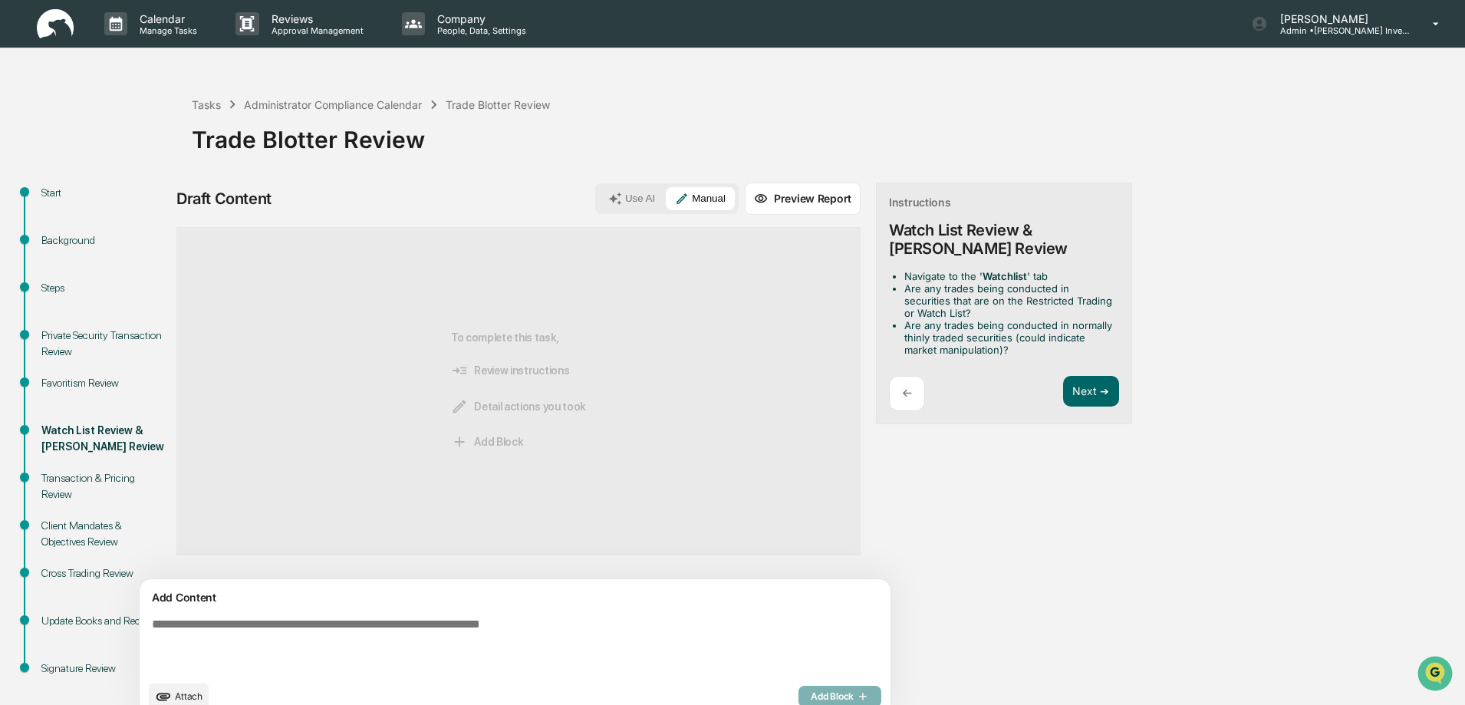
click at [225, 621] on textarea at bounding box center [479, 645] width 667 height 68
type textarea "**********"
click at [854, 696] on icon "button" at bounding box center [861, 697] width 15 height 12
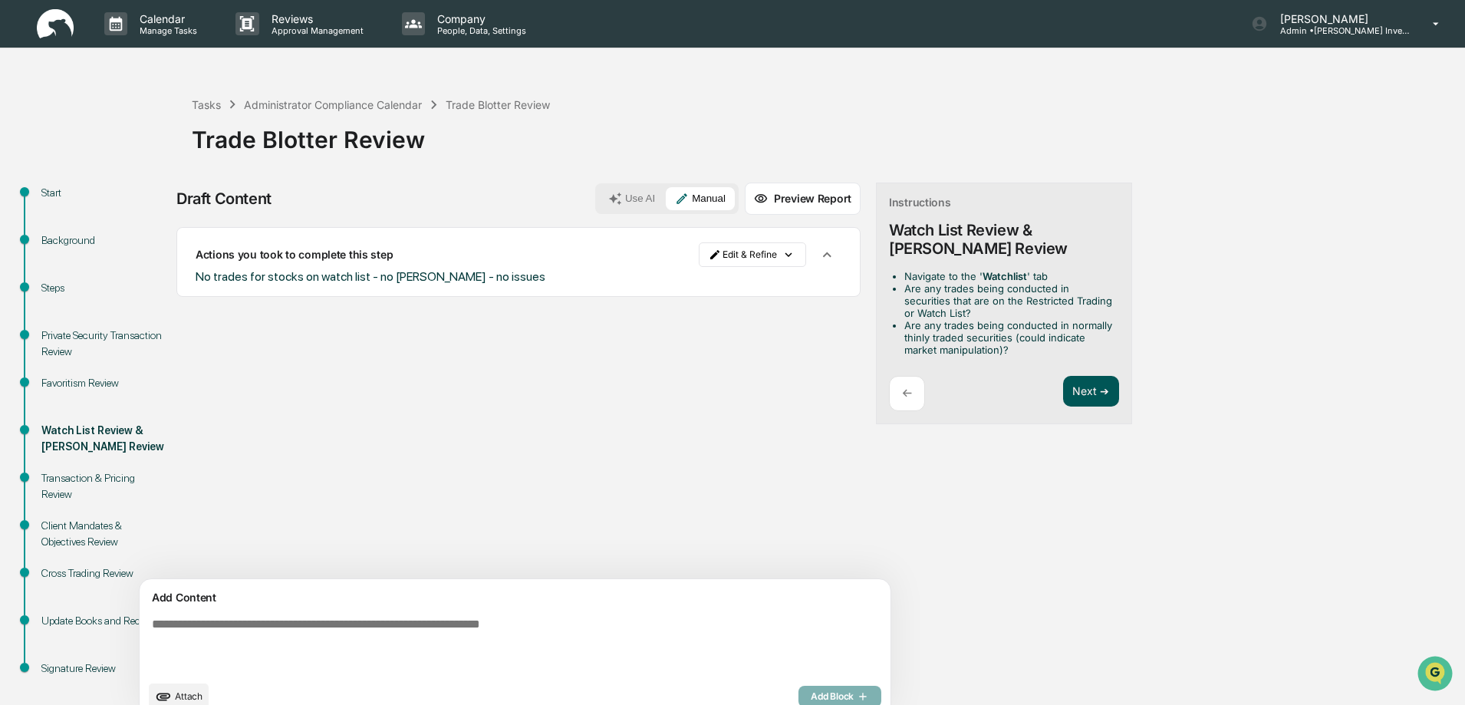
click at [1063, 394] on button "Next ➔" at bounding box center [1091, 391] width 56 height 31
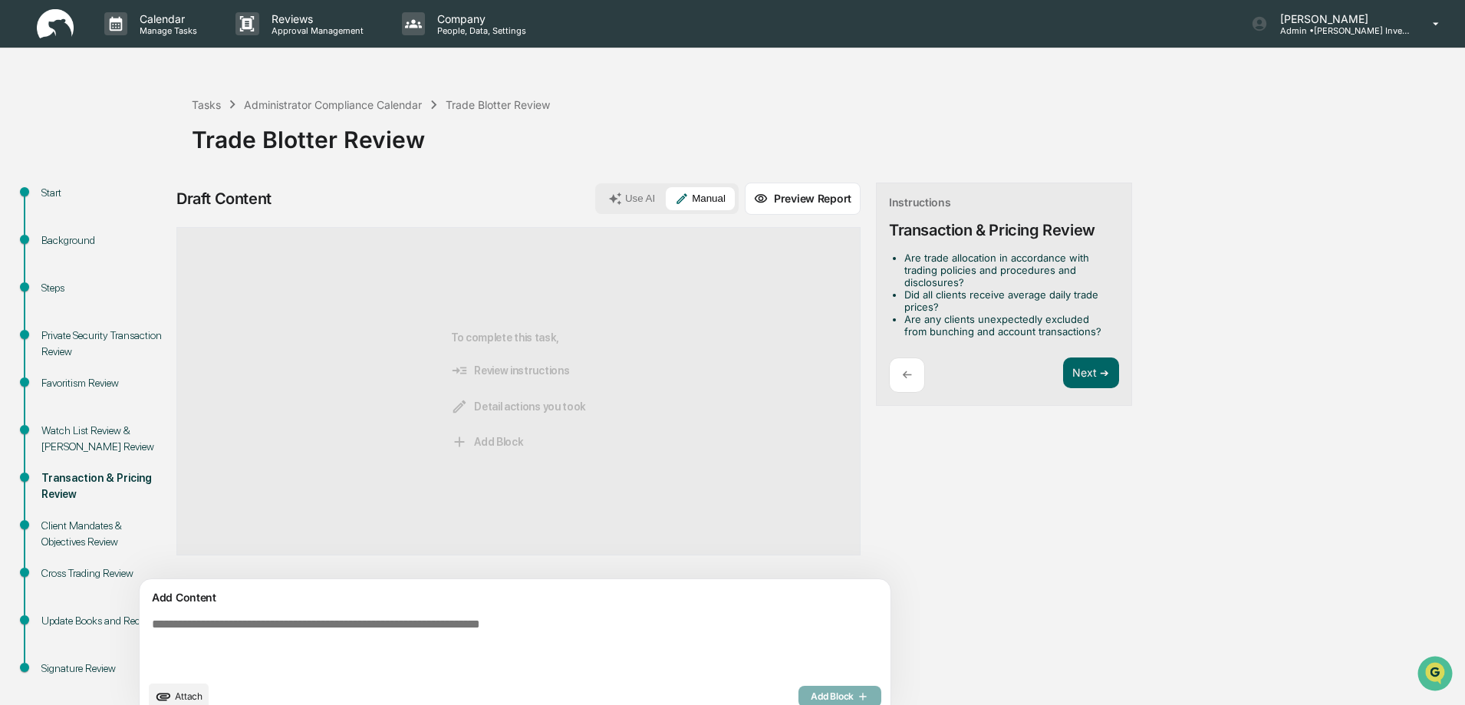
click at [206, 623] on textarea at bounding box center [479, 645] width 667 height 68
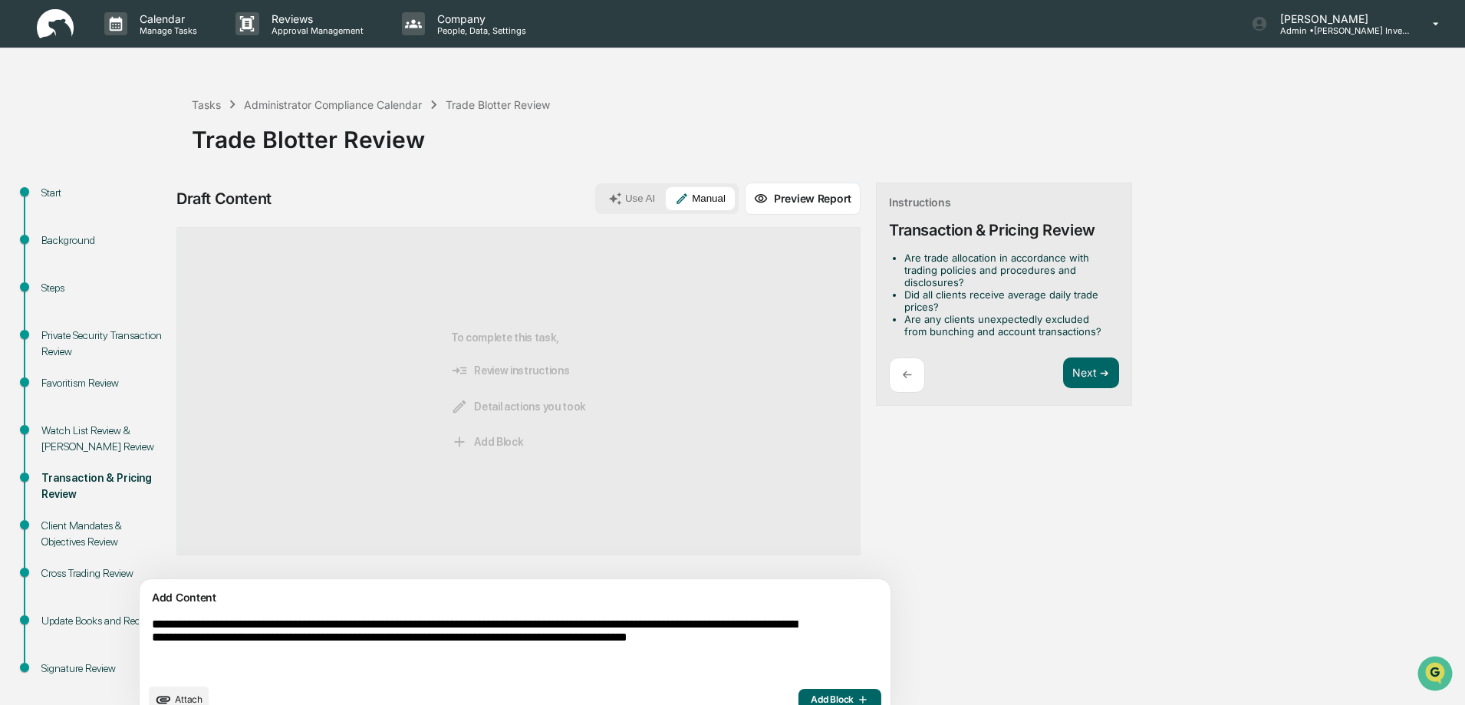
type textarea "**********"
click at [811, 694] on span "Add Block" at bounding box center [840, 700] width 58 height 12
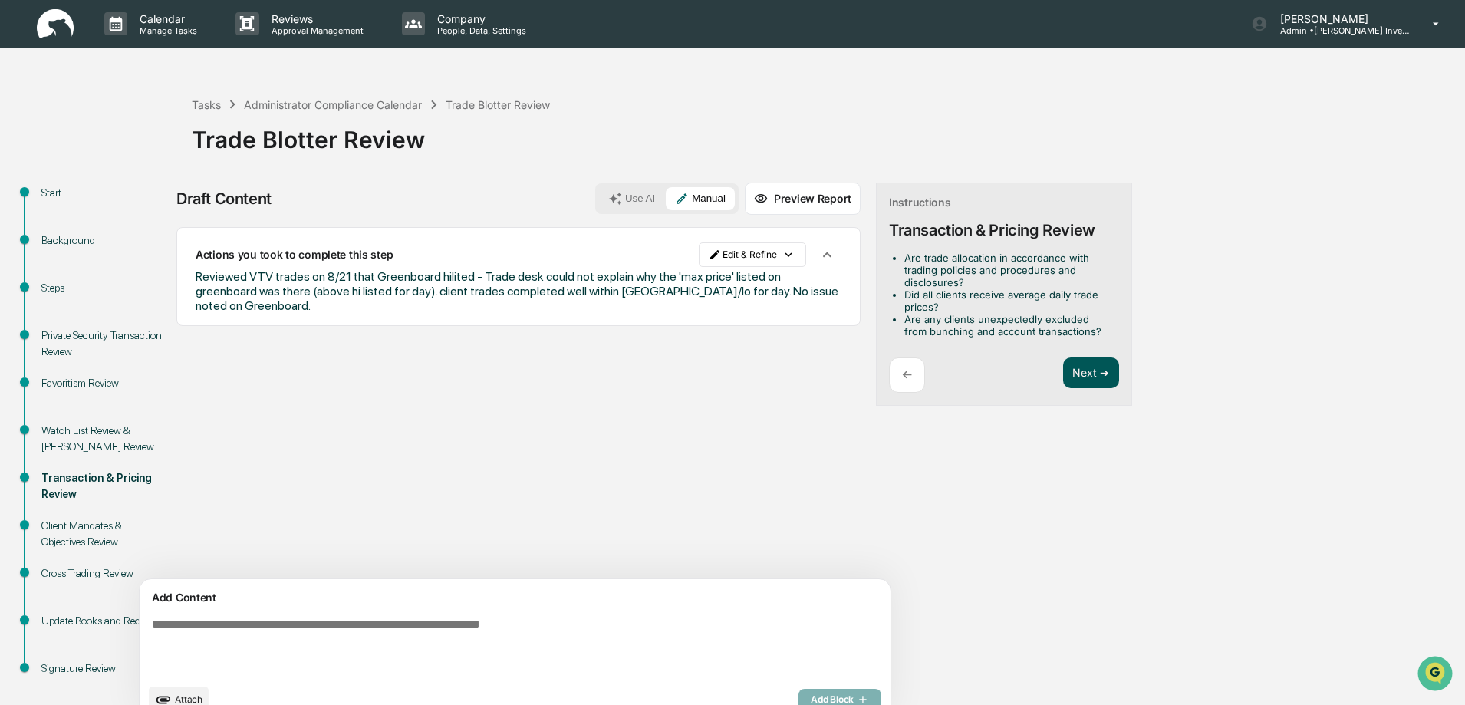
click at [1063, 379] on button "Next ➔" at bounding box center [1091, 373] width 56 height 31
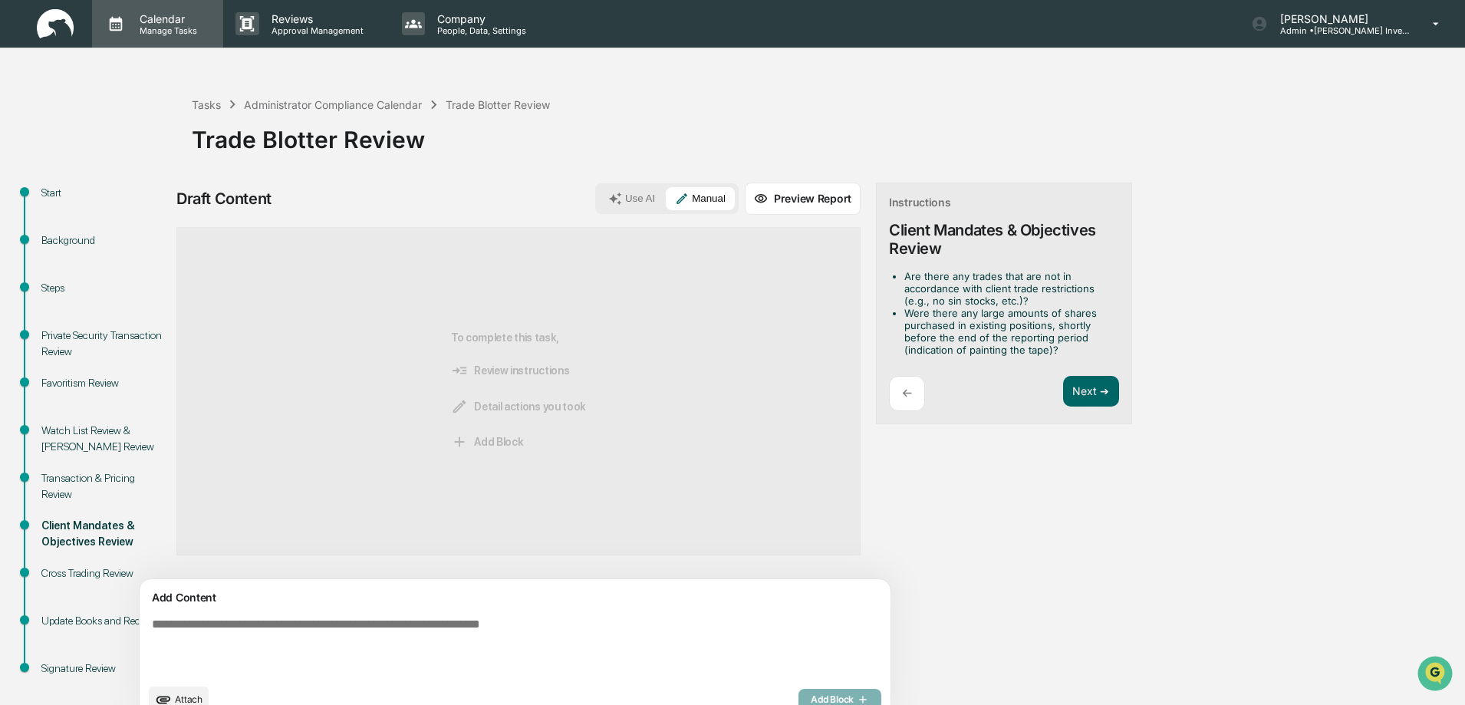
click at [145, 25] on p "Manage Tasks" at bounding box center [165, 30] width 77 height 11
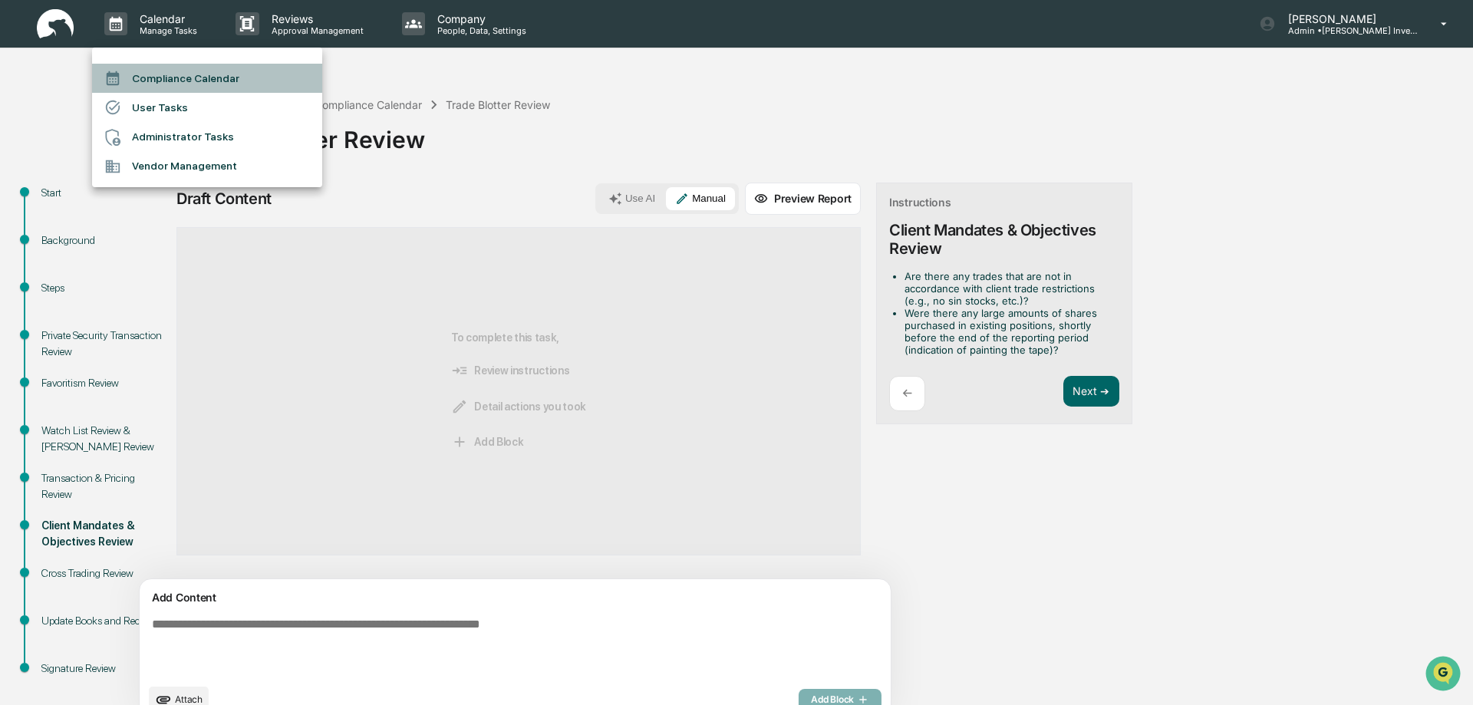
click at [170, 79] on li "Compliance Calendar" at bounding box center [207, 78] width 230 height 29
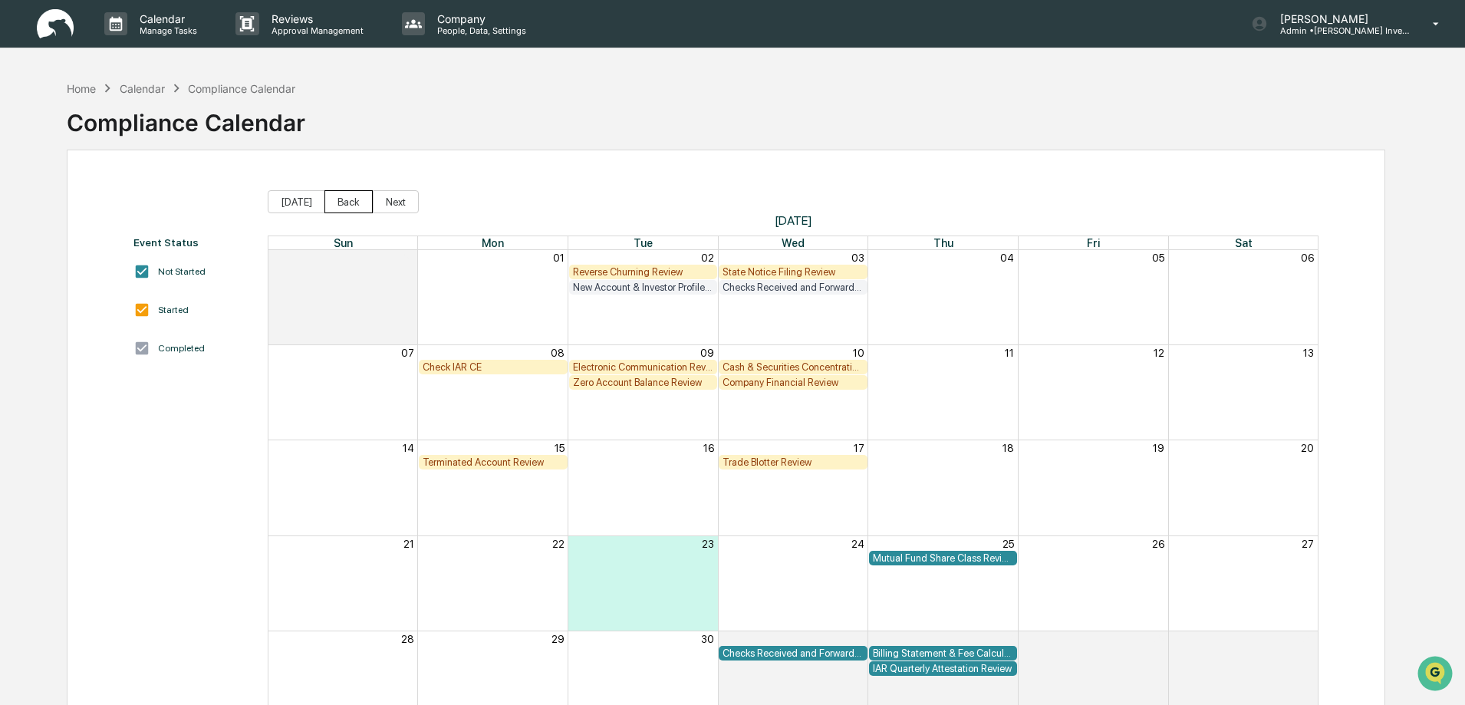
click at [341, 204] on button "Back" at bounding box center [349, 201] width 48 height 23
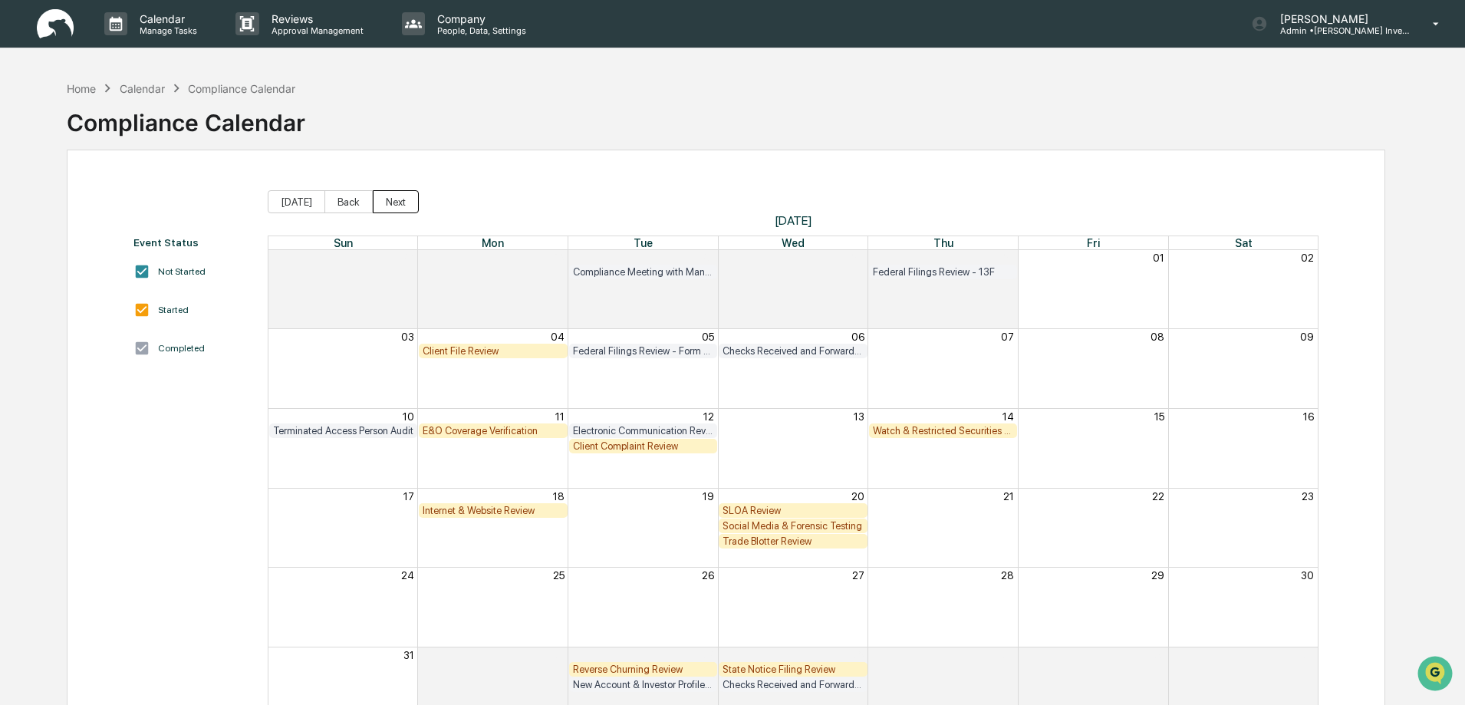
click at [404, 206] on button "Next" at bounding box center [396, 201] width 46 height 23
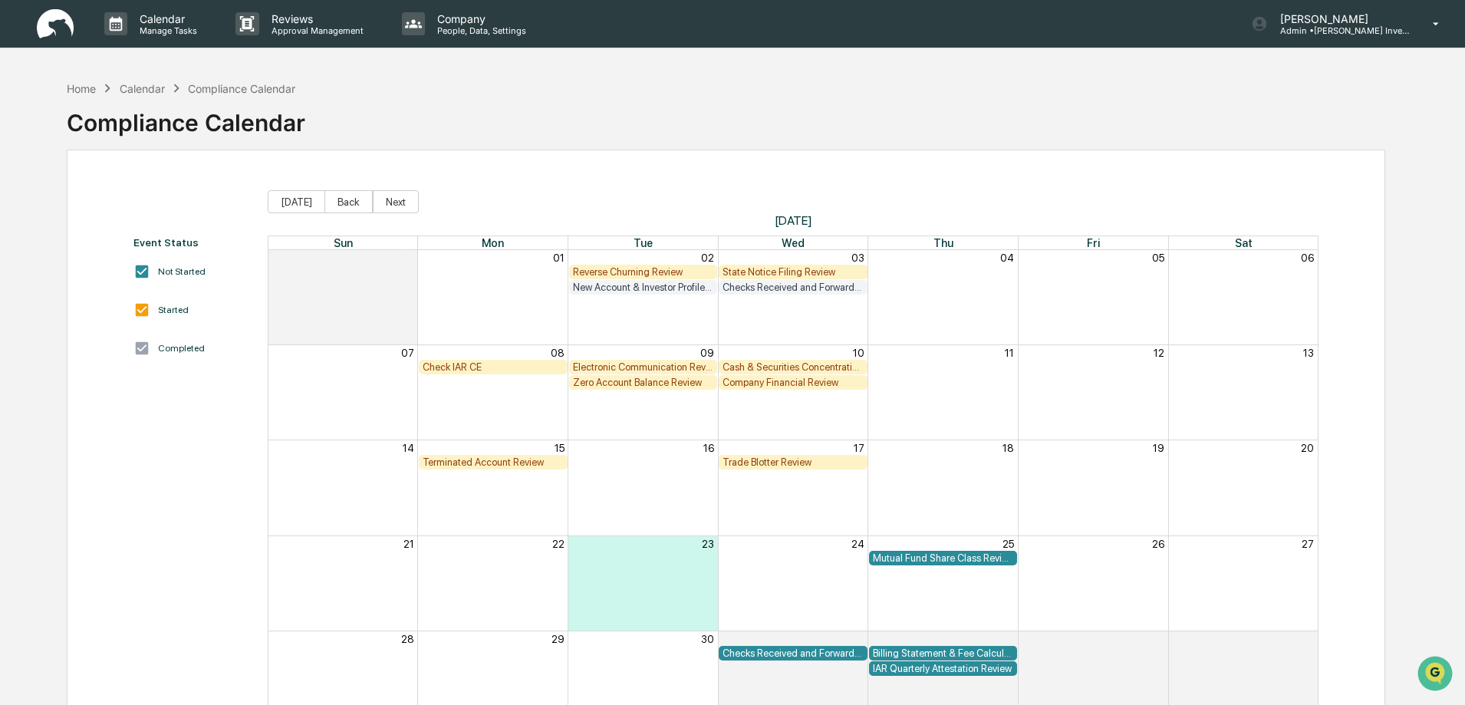
click at [473, 463] on div "Terminated Account Review" at bounding box center [493, 463] width 141 height 12
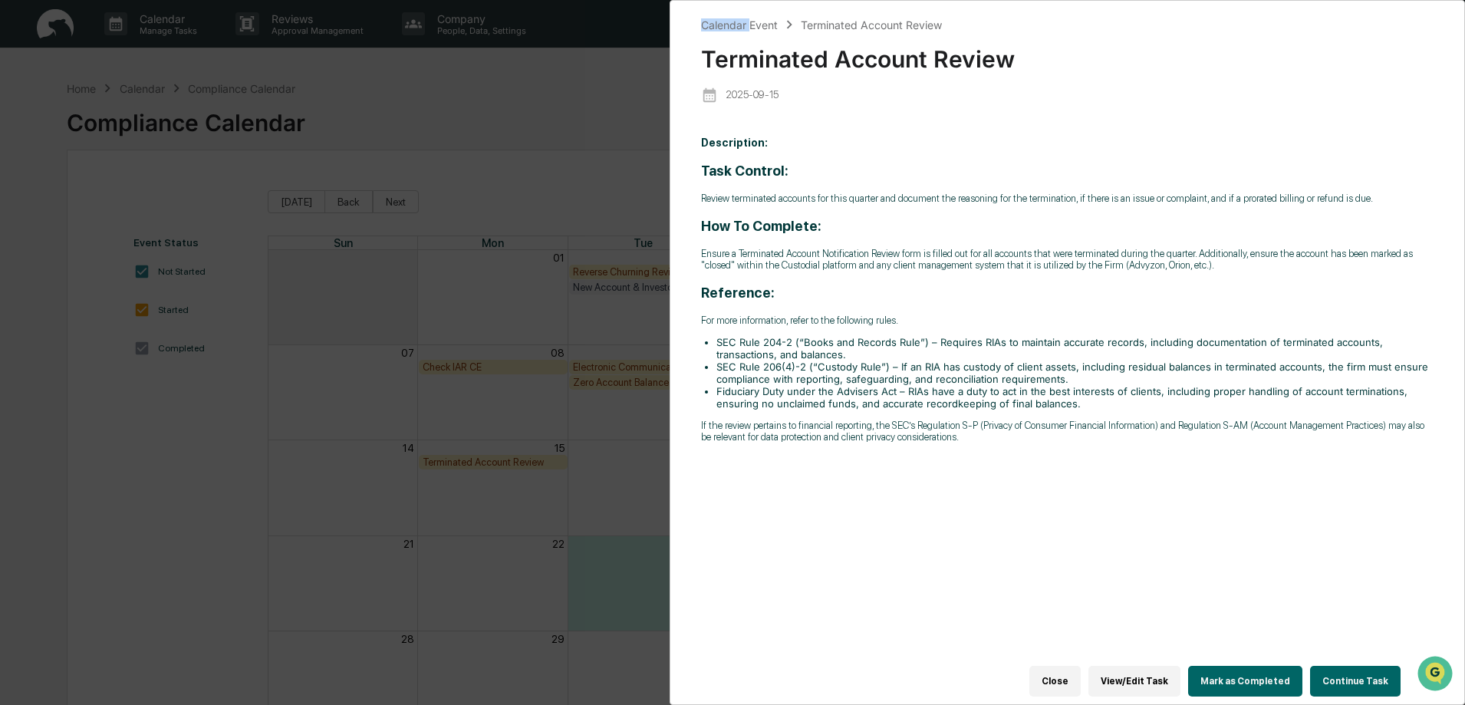
click at [473, 463] on div "Calendar Event Terminated Account Review Terminated Account Review [DATE] Descr…" at bounding box center [732, 352] width 1465 height 705
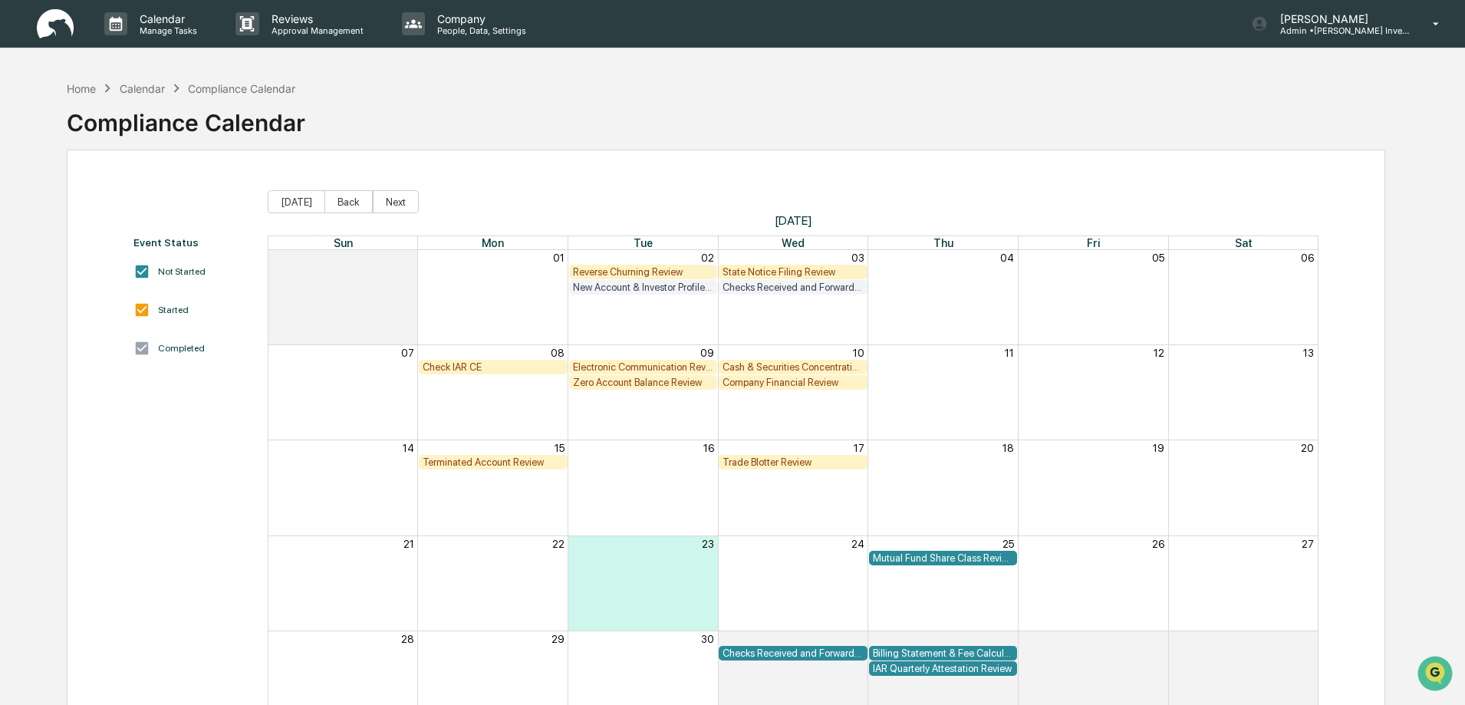
click at [473, 463] on div "Terminated Account Review" at bounding box center [493, 463] width 141 height 12
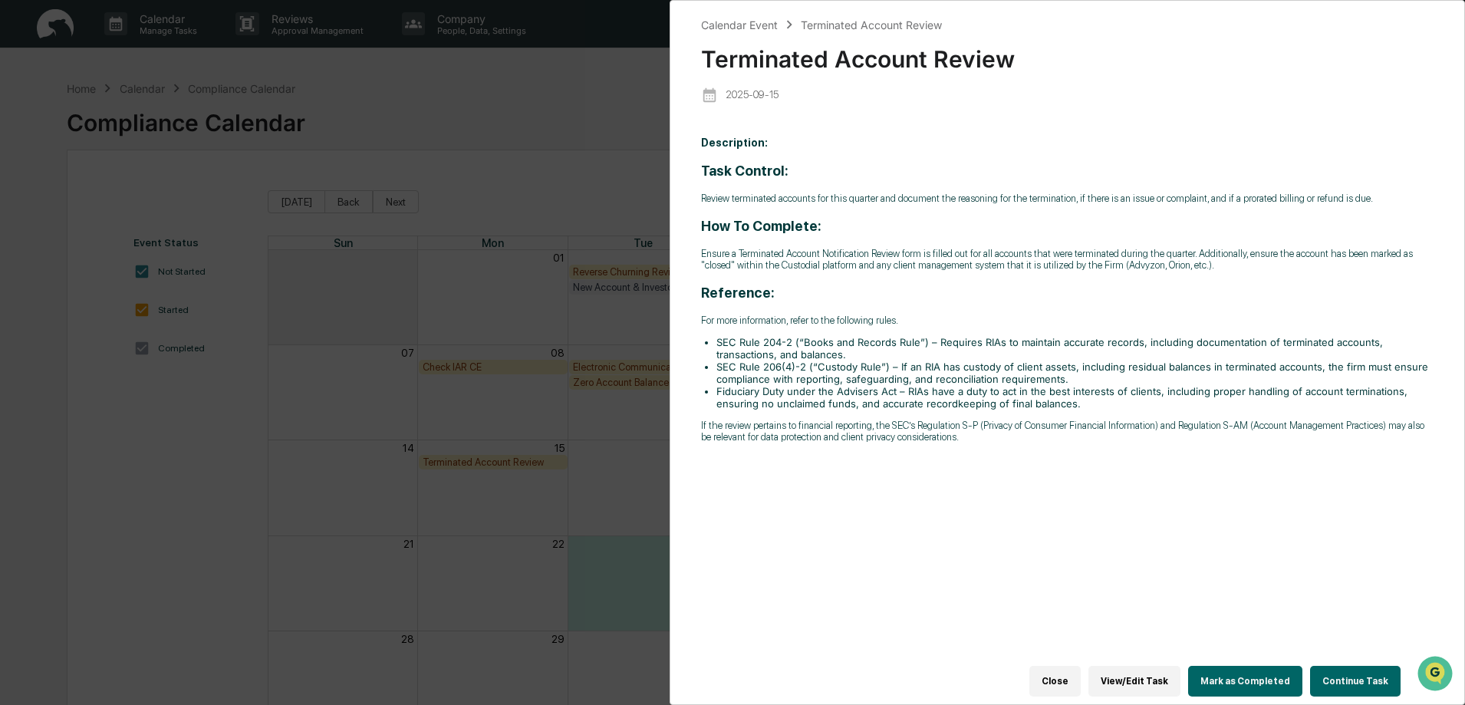
click at [1350, 675] on button "Continue Task" at bounding box center [1355, 681] width 91 height 31
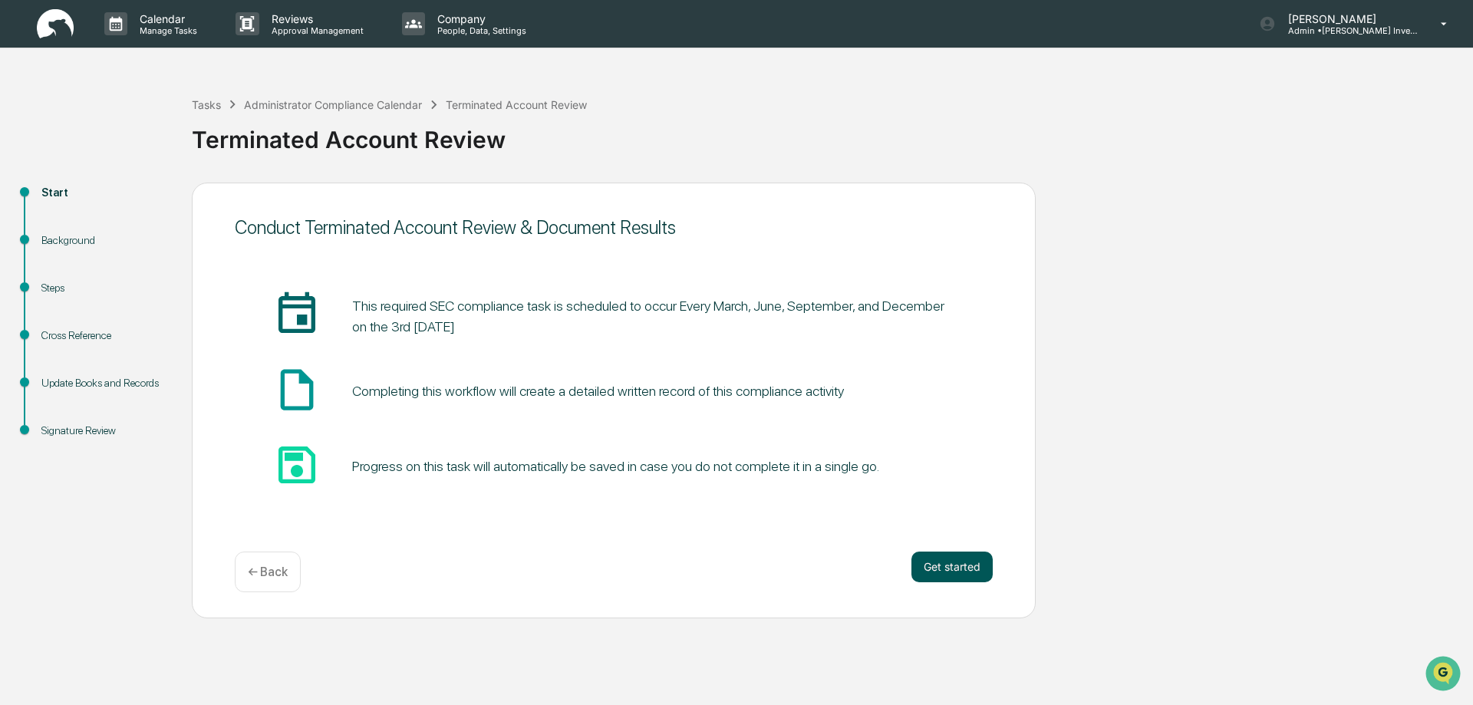
click at [954, 573] on button "Get started" at bounding box center [951, 567] width 81 height 31
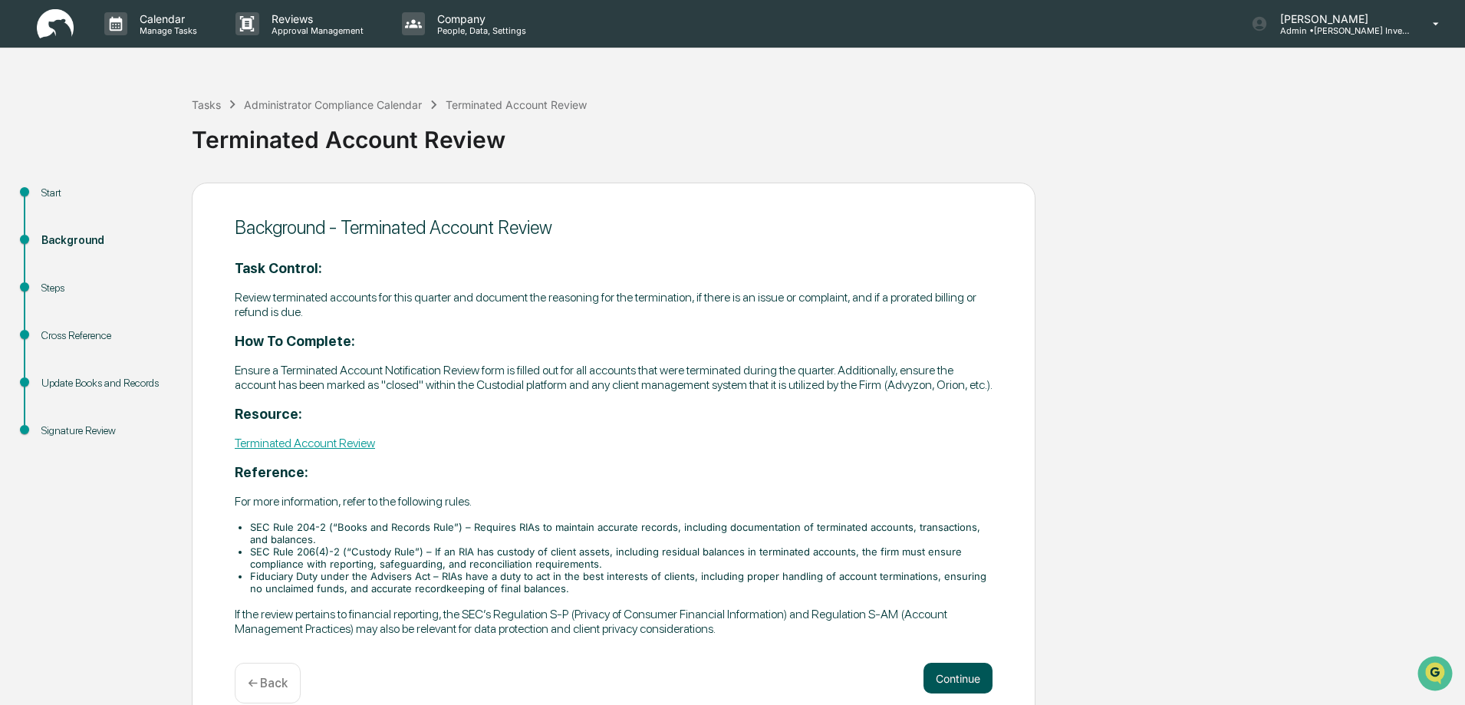
click at [959, 694] on button "Continue" at bounding box center [958, 678] width 69 height 31
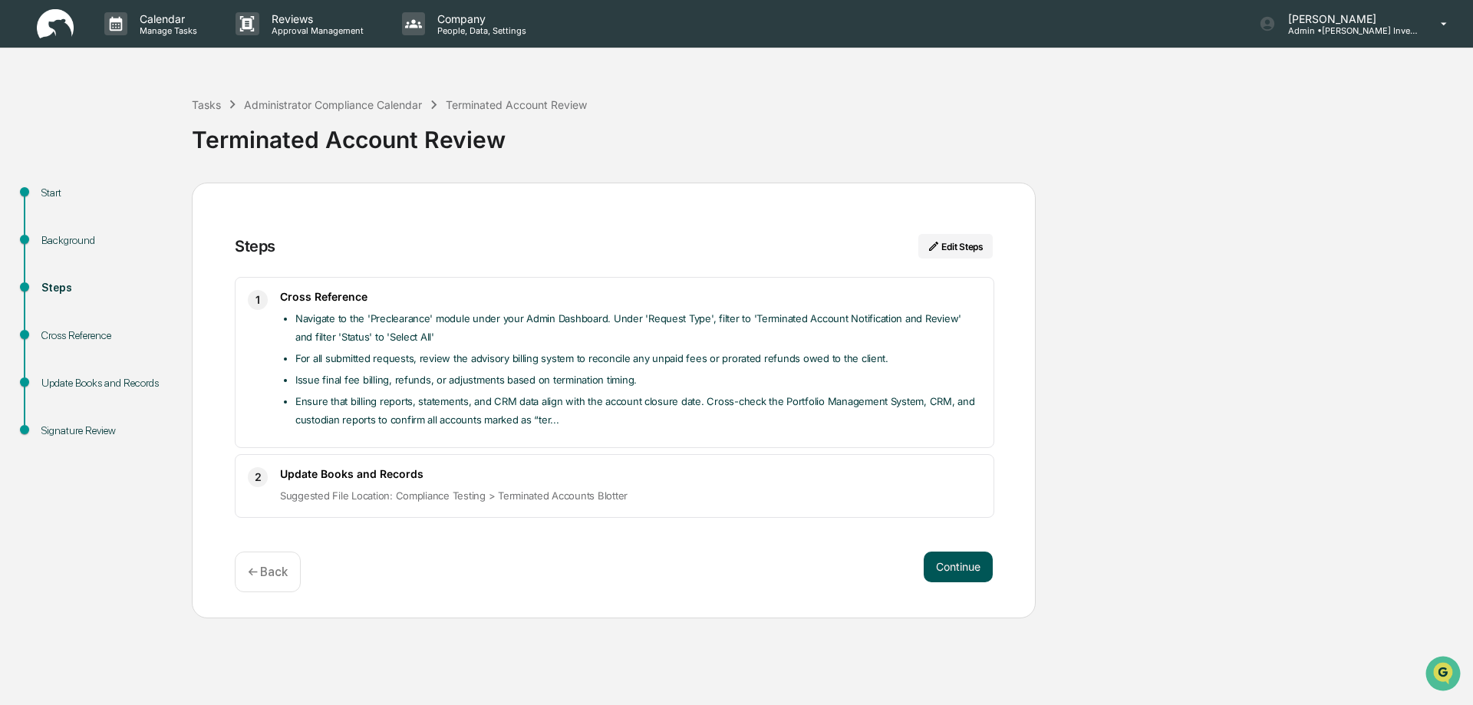
click at [953, 559] on button "Continue" at bounding box center [958, 567] width 69 height 31
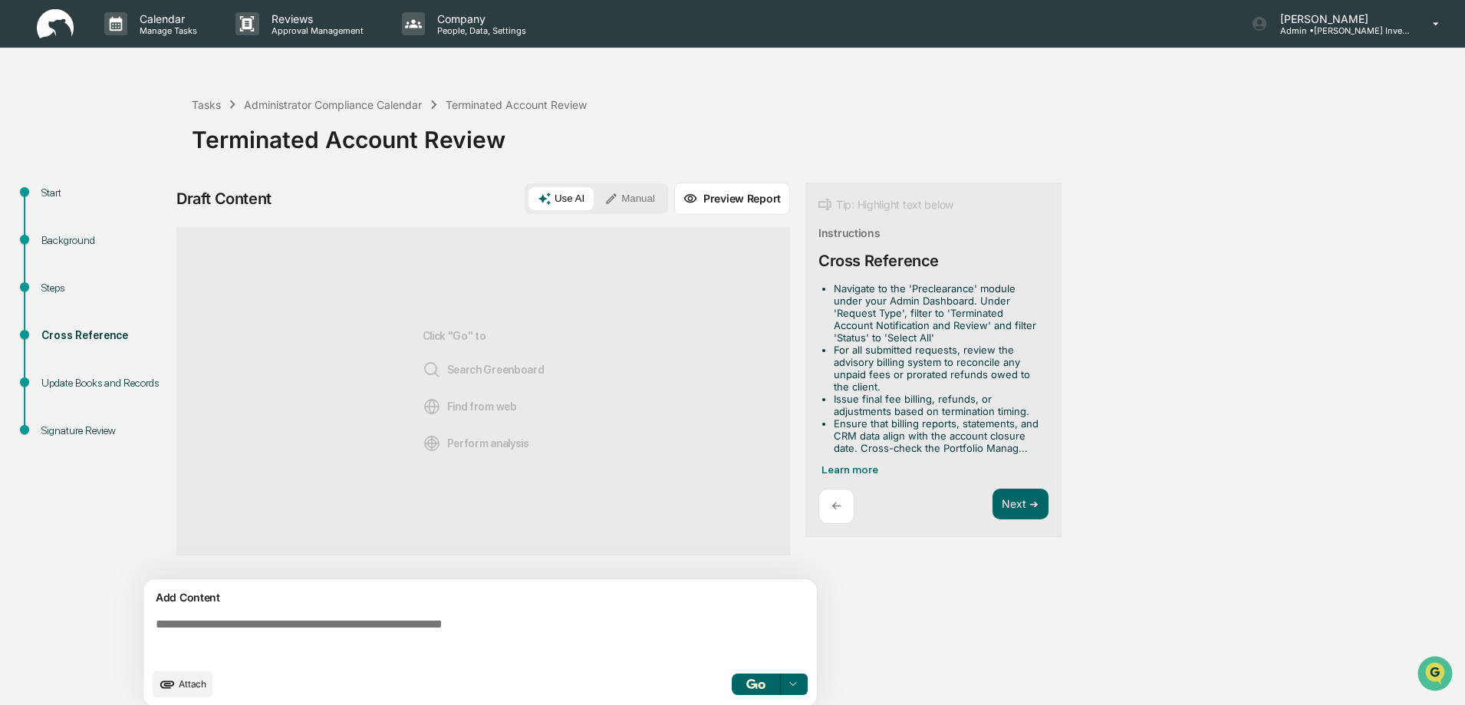
click at [187, 683] on span "Attach" at bounding box center [193, 684] width 28 height 12
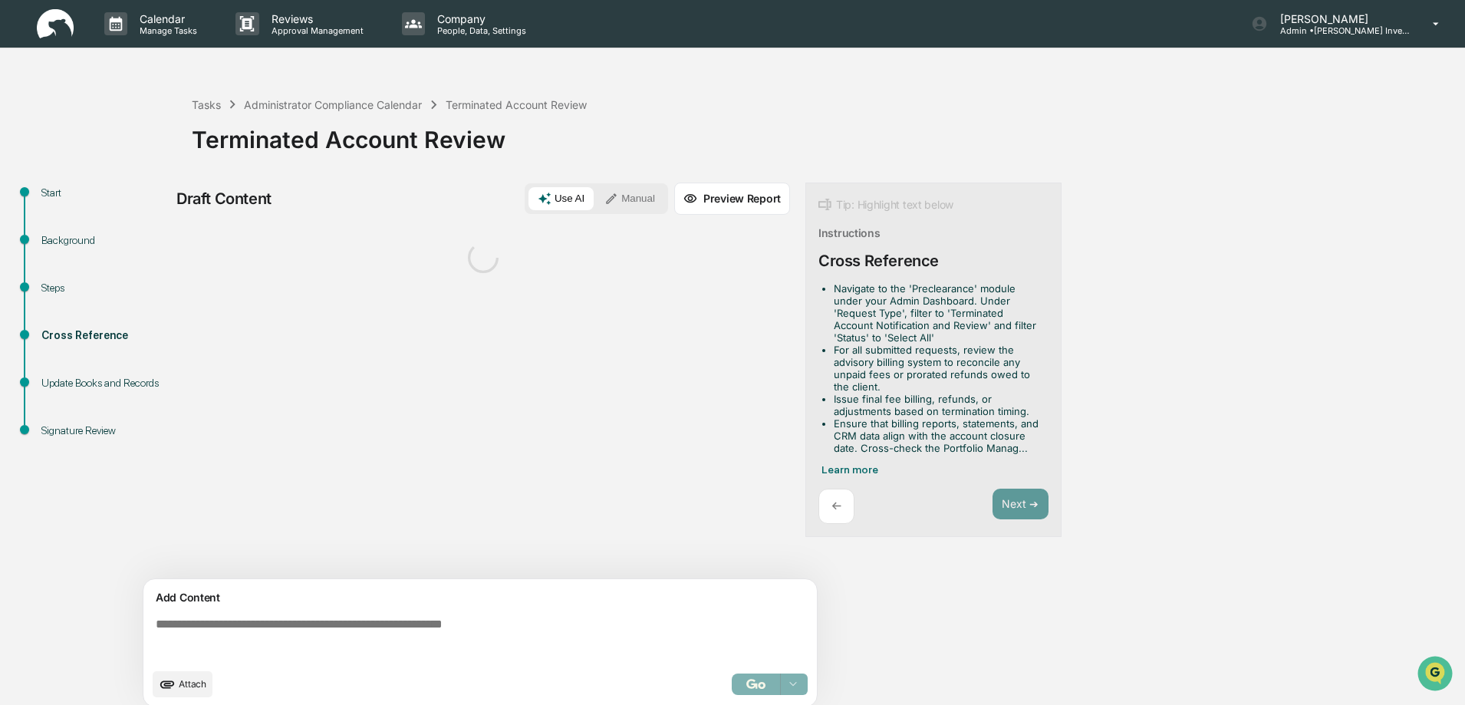
scroll to position [12, 0]
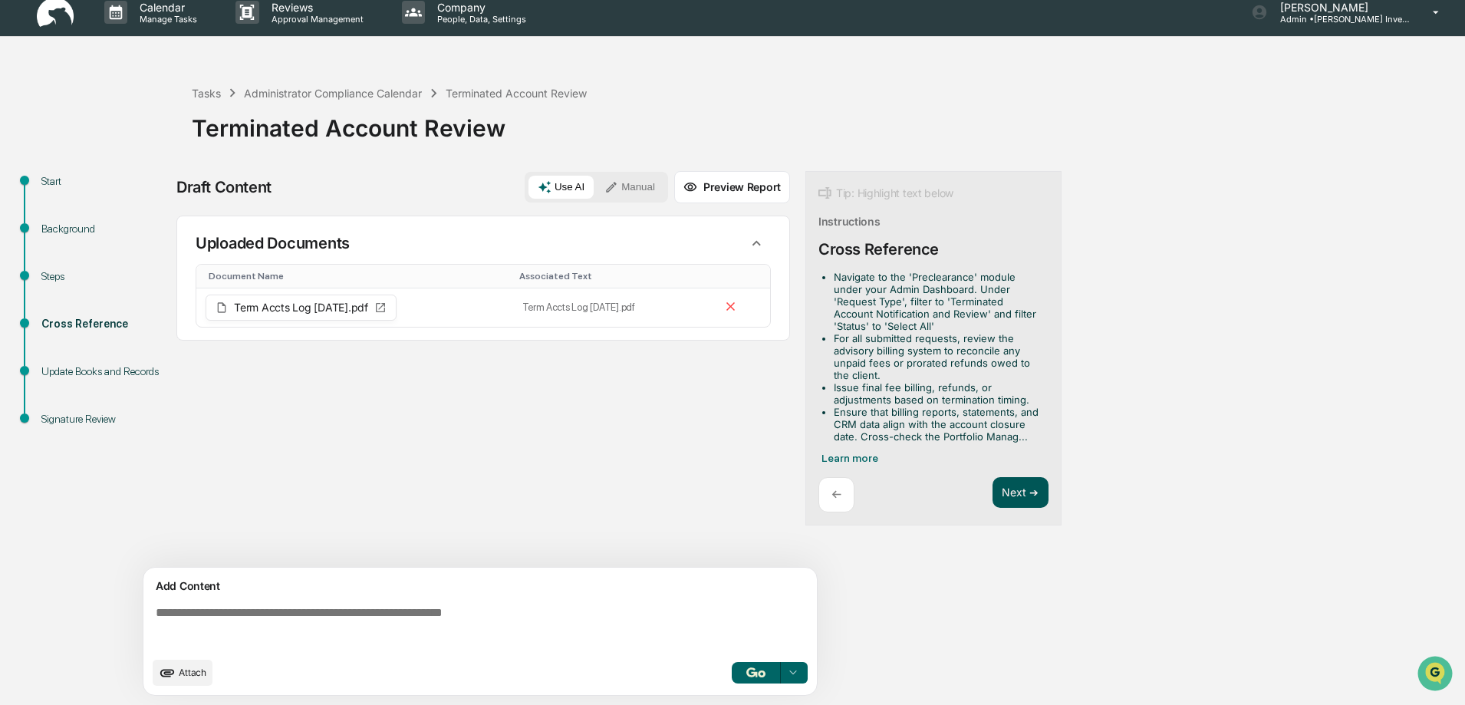
click at [1009, 493] on button "Next ➔" at bounding box center [1021, 492] width 56 height 31
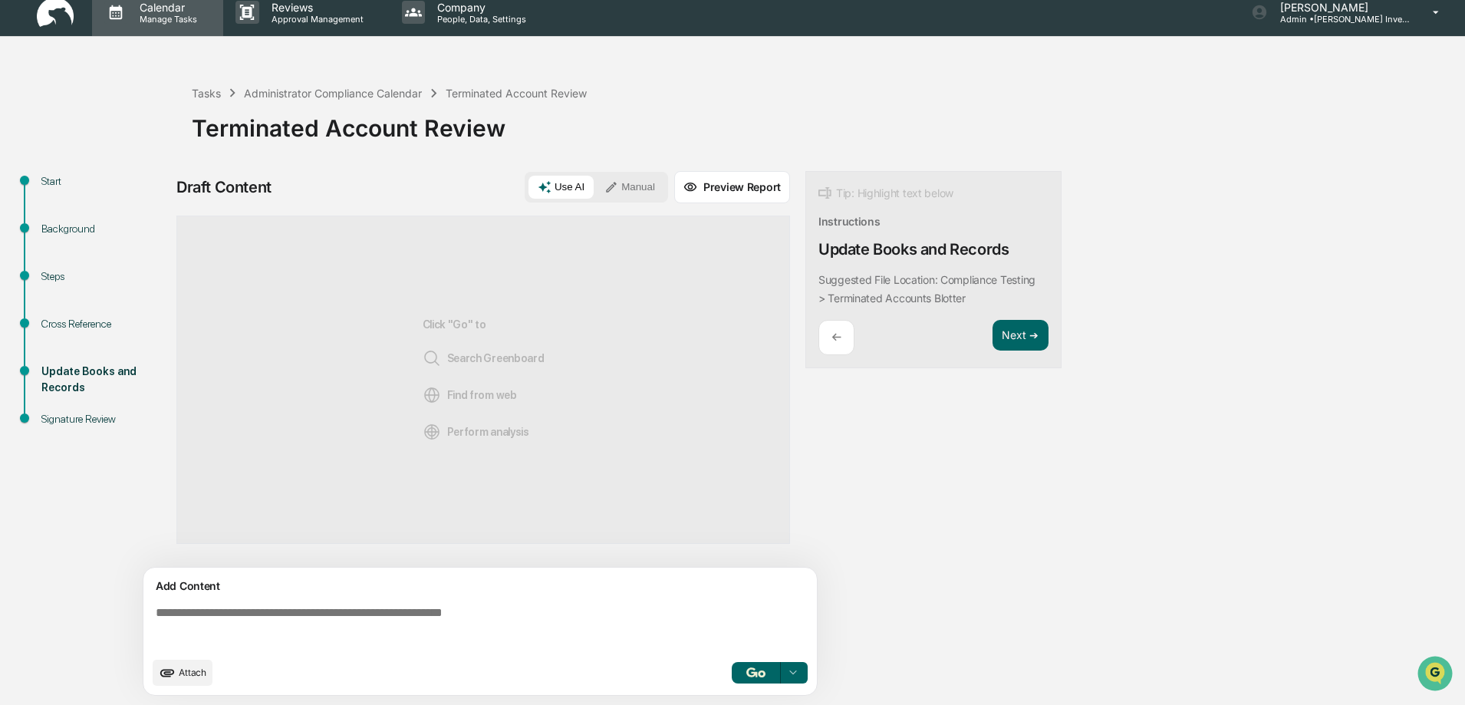
click at [170, 10] on p "Calendar" at bounding box center [165, 7] width 77 height 13
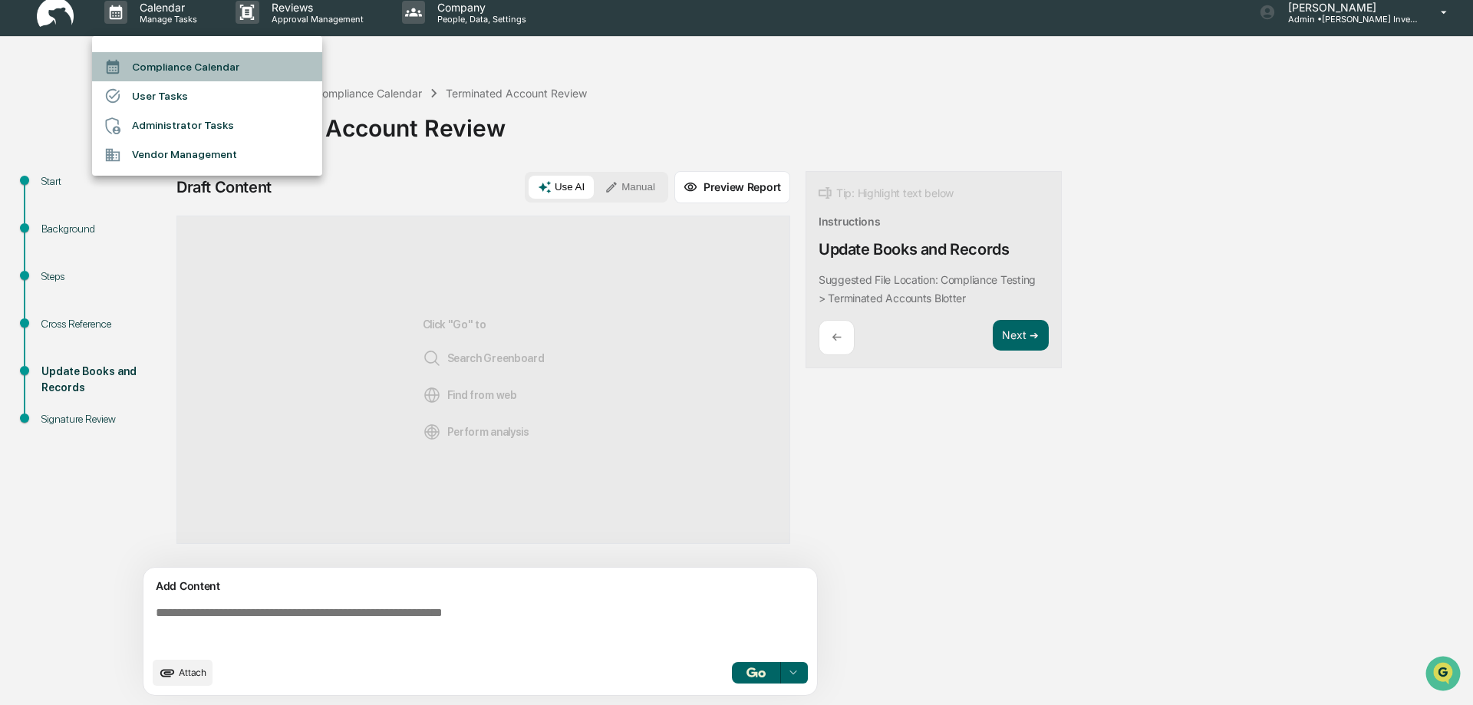
click at [168, 66] on li "Compliance Calendar" at bounding box center [207, 66] width 230 height 29
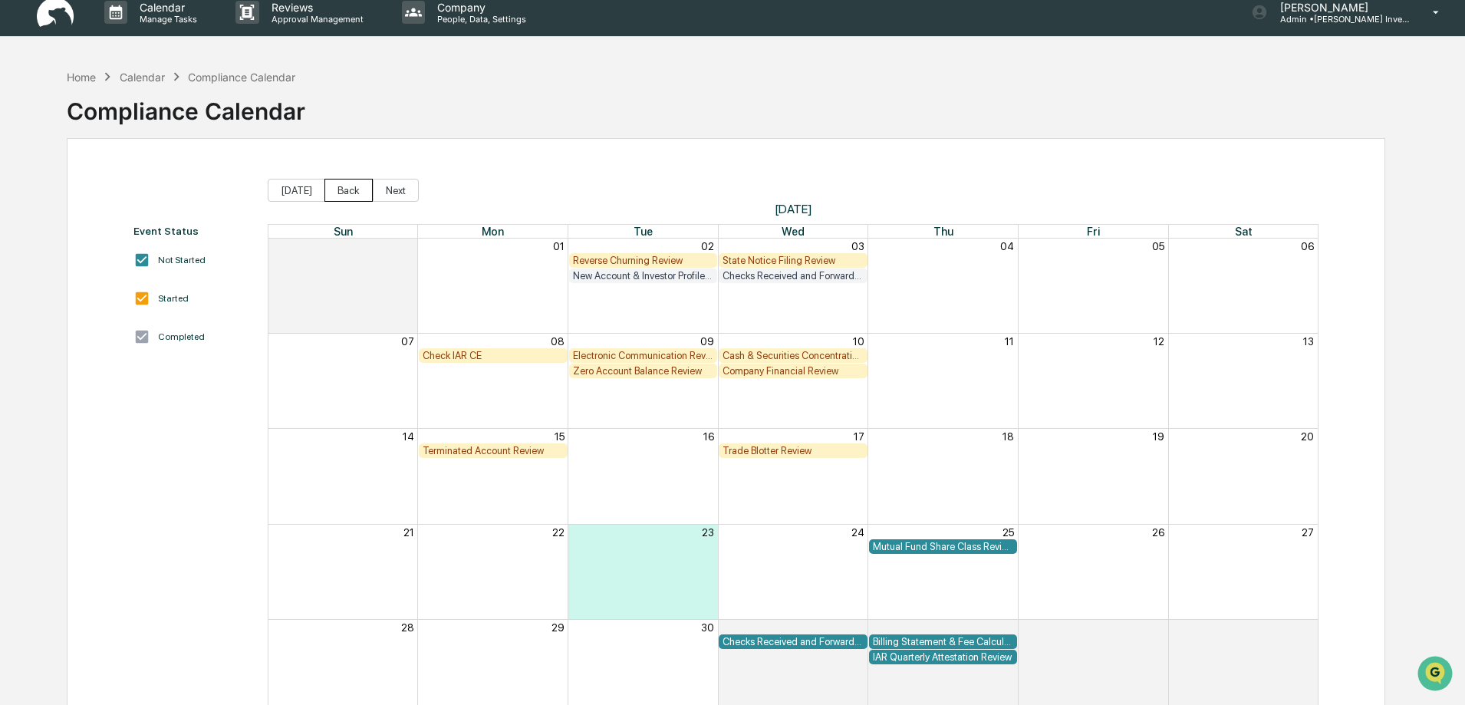
click at [332, 195] on button "Back" at bounding box center [349, 190] width 48 height 23
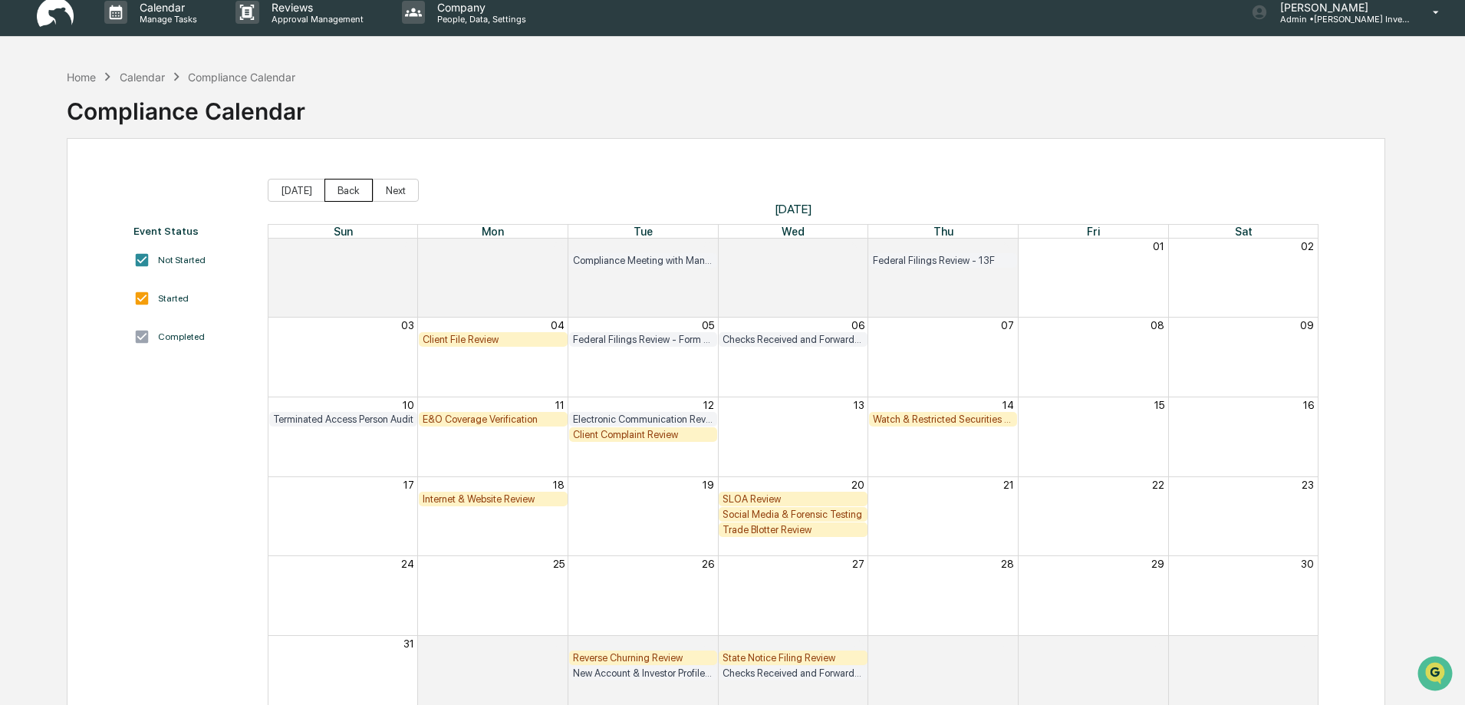
click at [336, 193] on button "Back" at bounding box center [349, 190] width 48 height 23
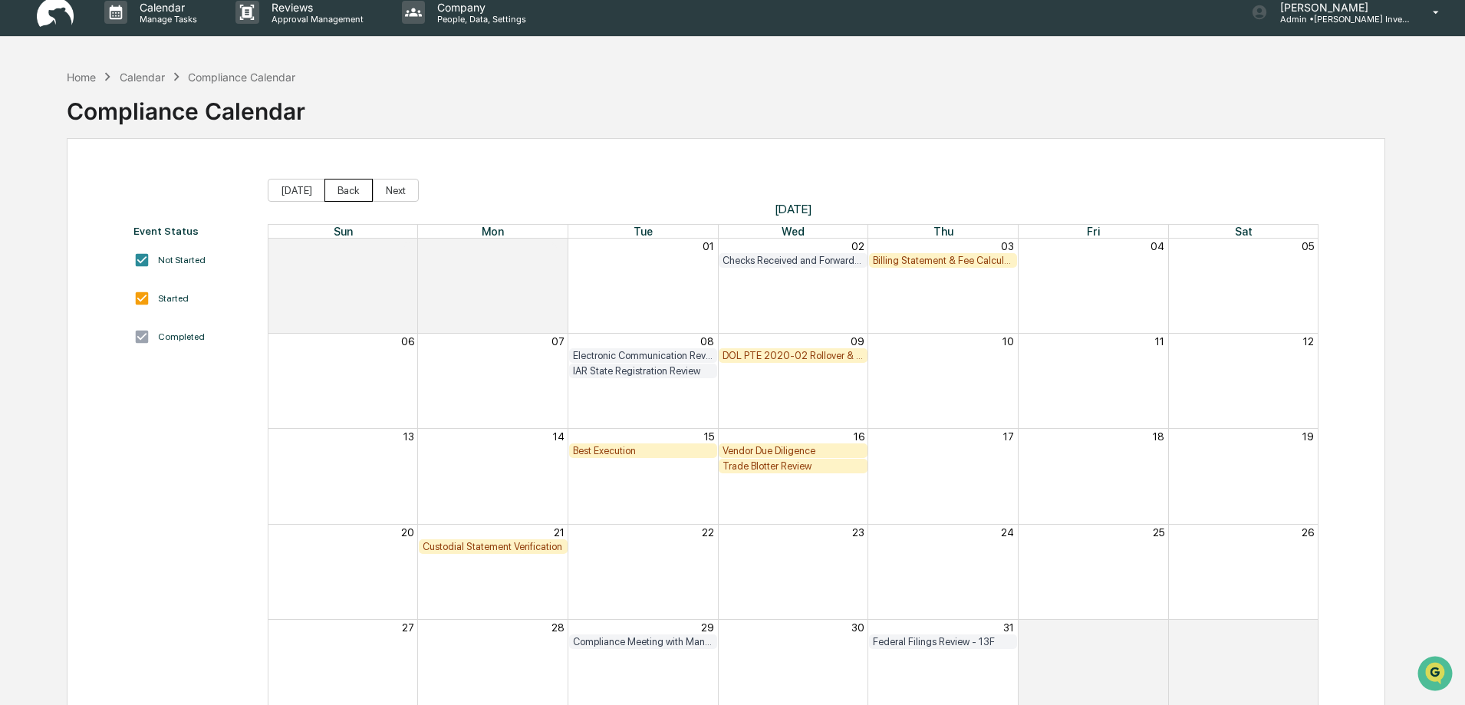
click at [339, 196] on button "Back" at bounding box center [349, 190] width 48 height 23
